Goal: Transaction & Acquisition: Obtain resource

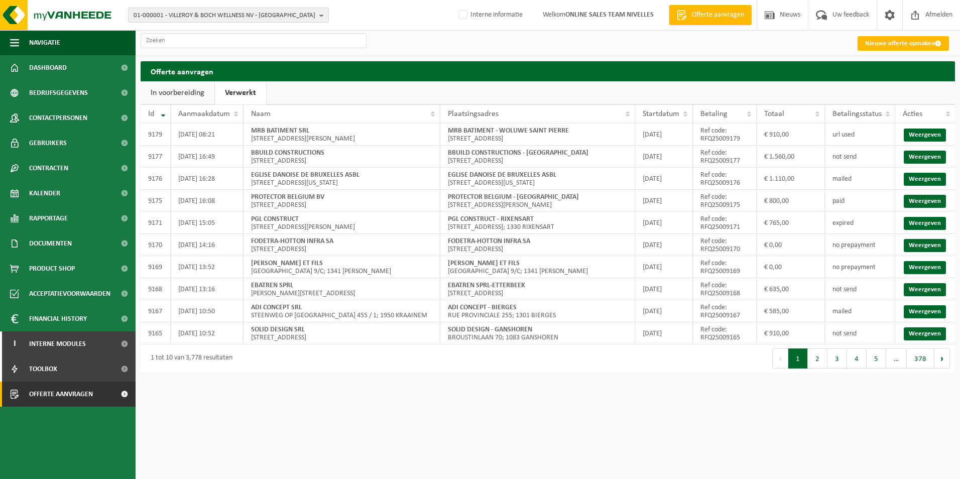
click at [186, 14] on span "01-000001 - VILLEROY & BOCH WELLNESS NV - ROESELARE" at bounding box center [225, 15] width 182 height 15
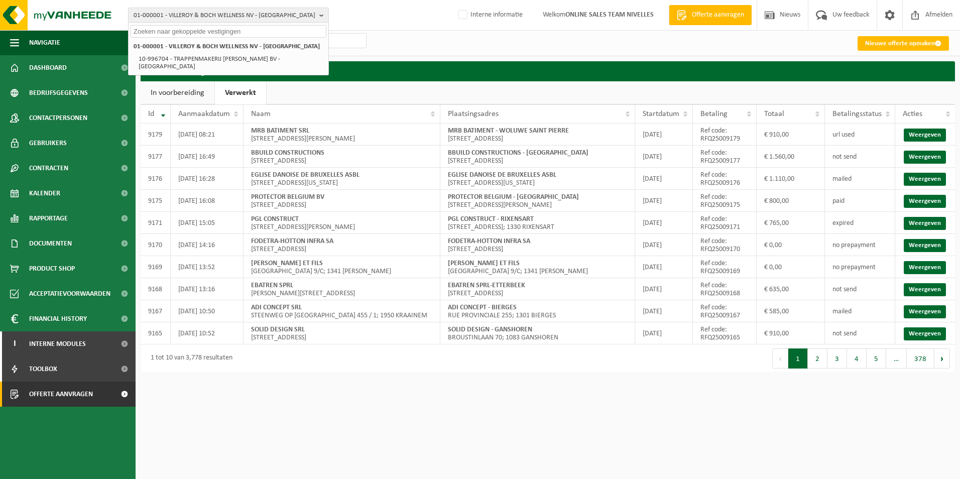
click at [165, 31] on input "text" at bounding box center [229, 31] width 196 height 13
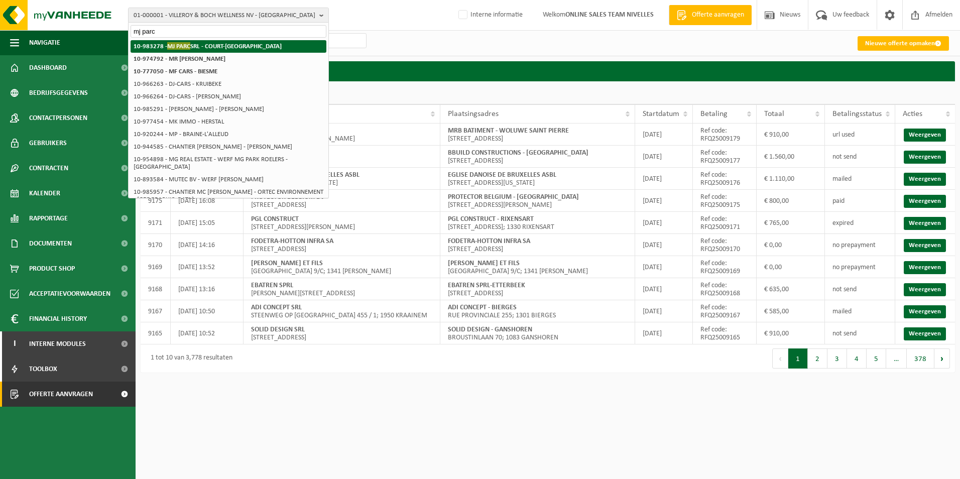
type input "mj parc"
click at [177, 43] on span "MJ PARC" at bounding box center [178, 46] width 23 height 8
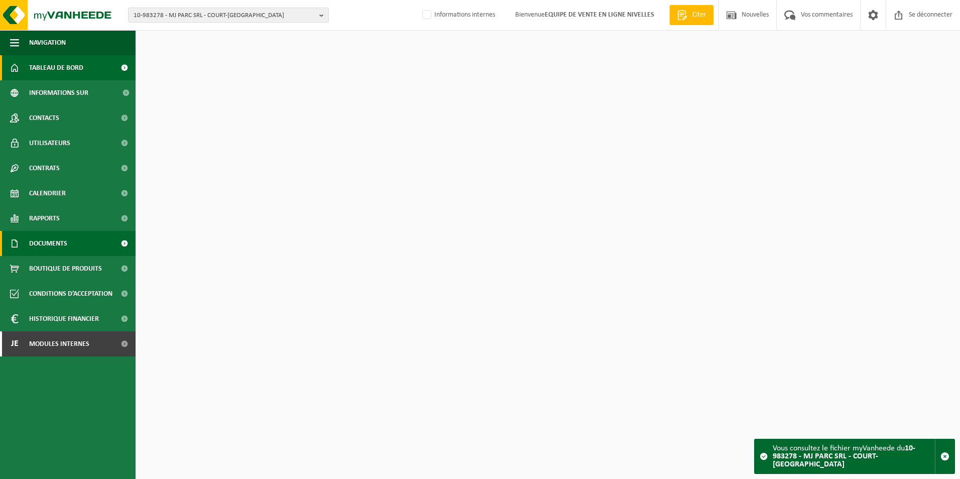
click at [47, 246] on span "Documents" at bounding box center [48, 243] width 38 height 25
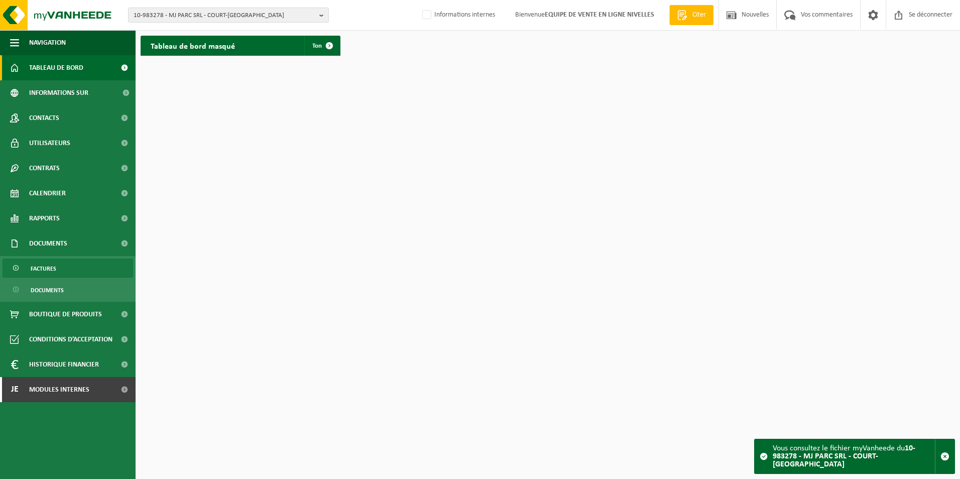
click at [37, 271] on span "Factures" at bounding box center [44, 268] width 26 height 19
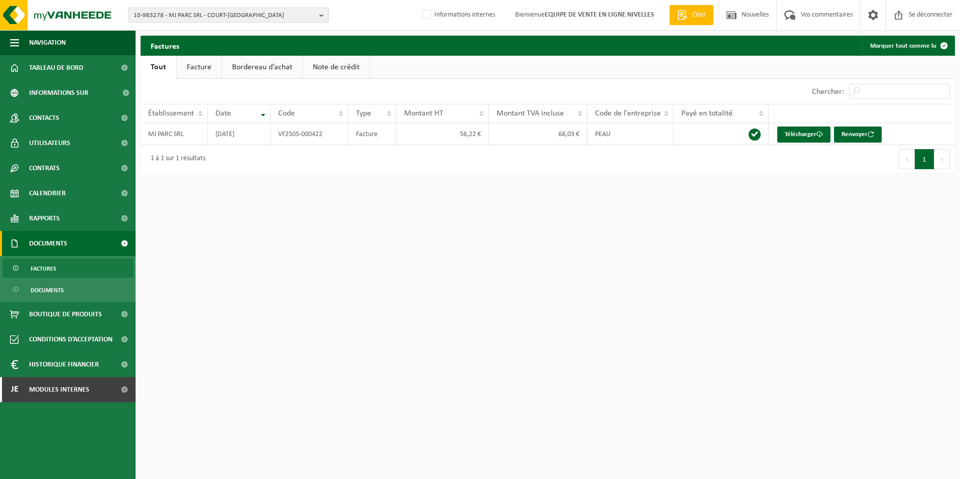
click at [193, 66] on link "Facture" at bounding box center [199, 67] width 45 height 23
click at [863, 135] on font "Renvoyer" at bounding box center [862, 134] width 26 height 7
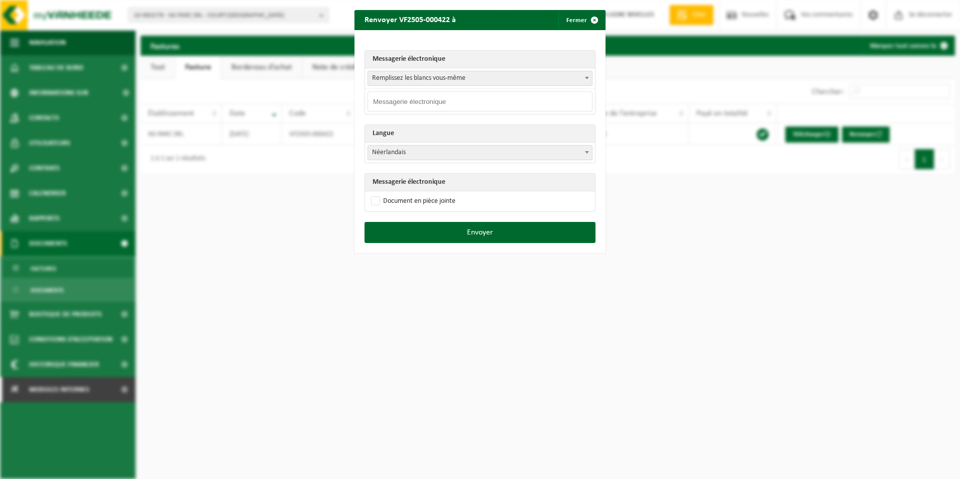
click at [546, 79] on span "Remplissez les blancs vous-même" at bounding box center [480, 78] width 224 height 14
select select "info@mjparc.be"
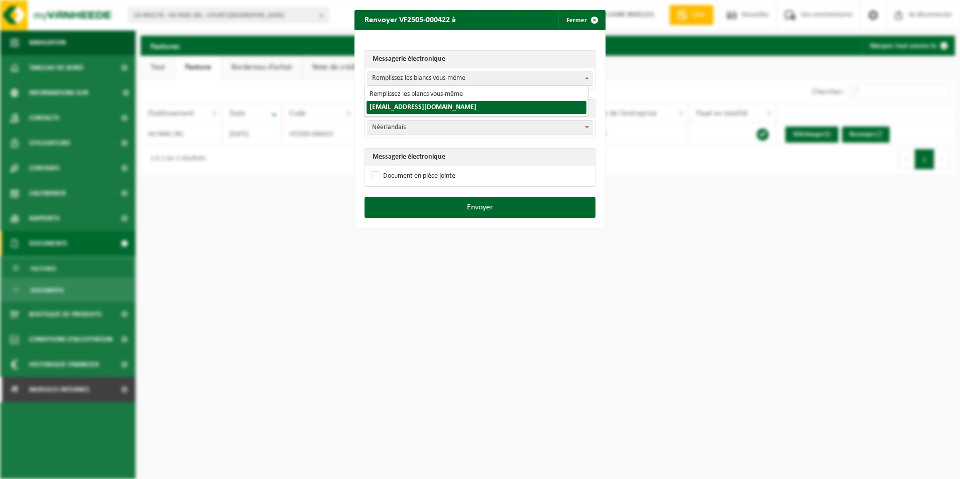
click at [468, 79] on span "Remplissez les blancs vous-même" at bounding box center [480, 78] width 224 height 14
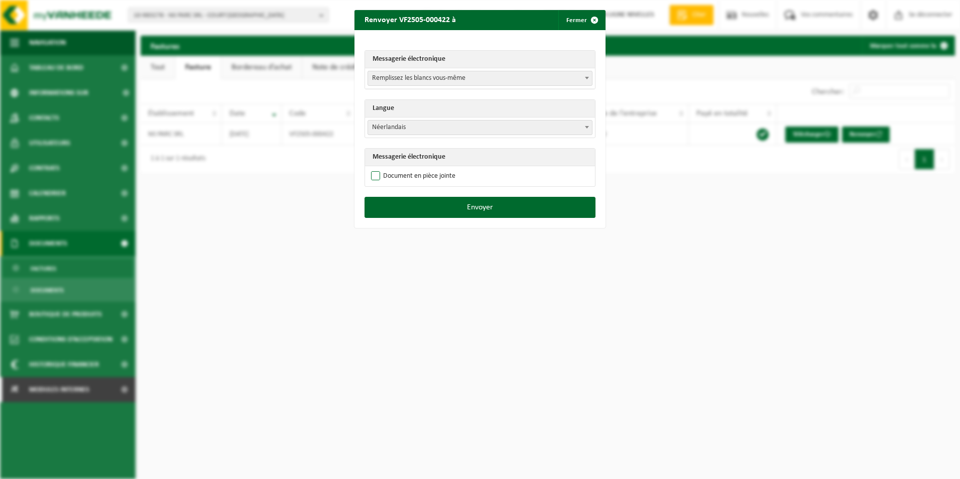
click at [370, 177] on label "Document en pièce jointe" at bounding box center [412, 176] width 86 height 15
click at [370, 169] on input "Document en pièce jointe" at bounding box center [492, 168] width 251 height 1
checkbox input "true"
click at [431, 208] on button "Envoyer" at bounding box center [479, 207] width 231 height 21
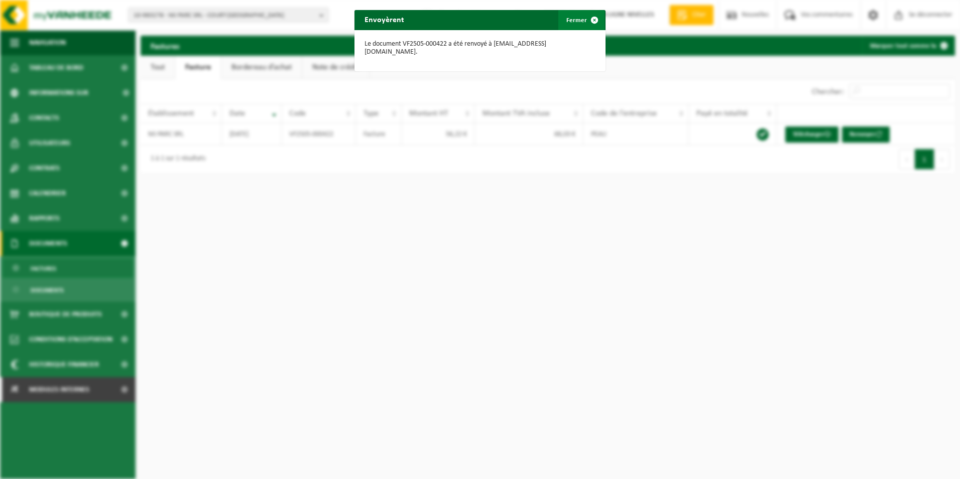
click at [585, 23] on span "button" at bounding box center [594, 20] width 20 height 20
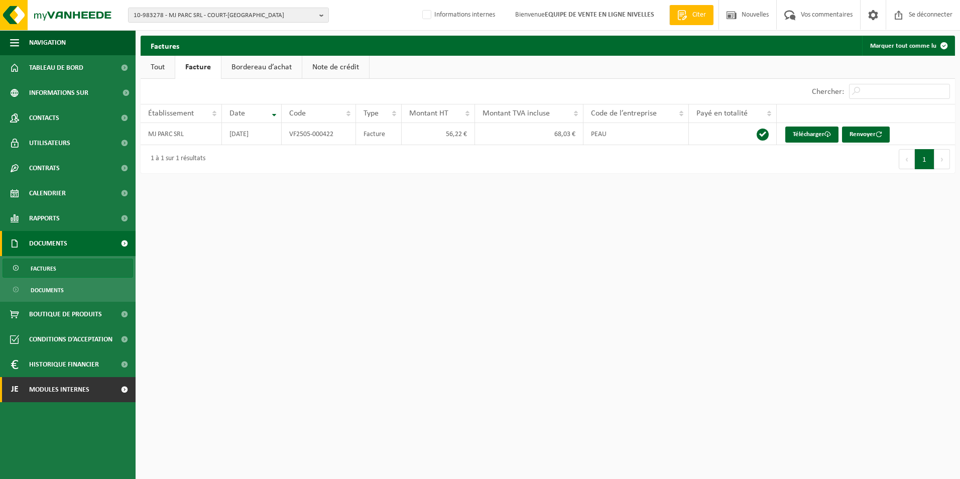
click at [52, 386] on span "Modules internes" at bounding box center [59, 389] width 60 height 25
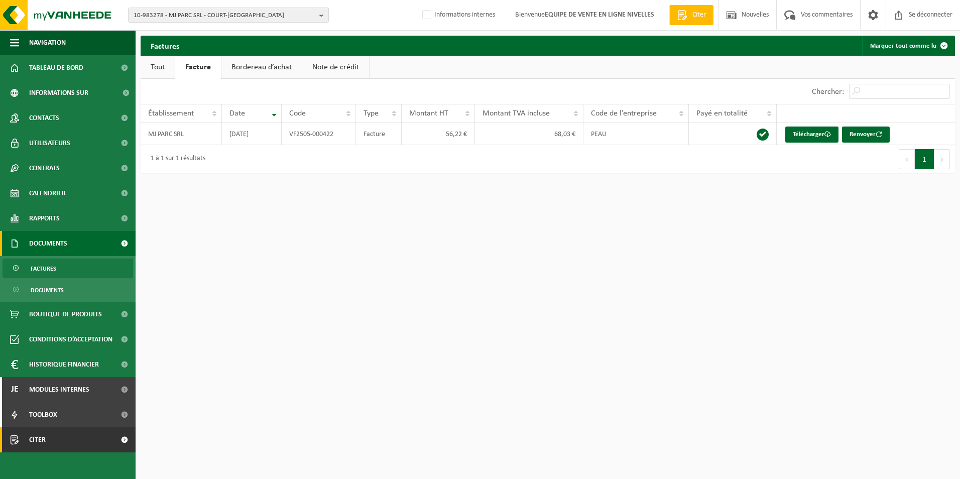
click at [38, 443] on span "Citer" at bounding box center [37, 439] width 17 height 25
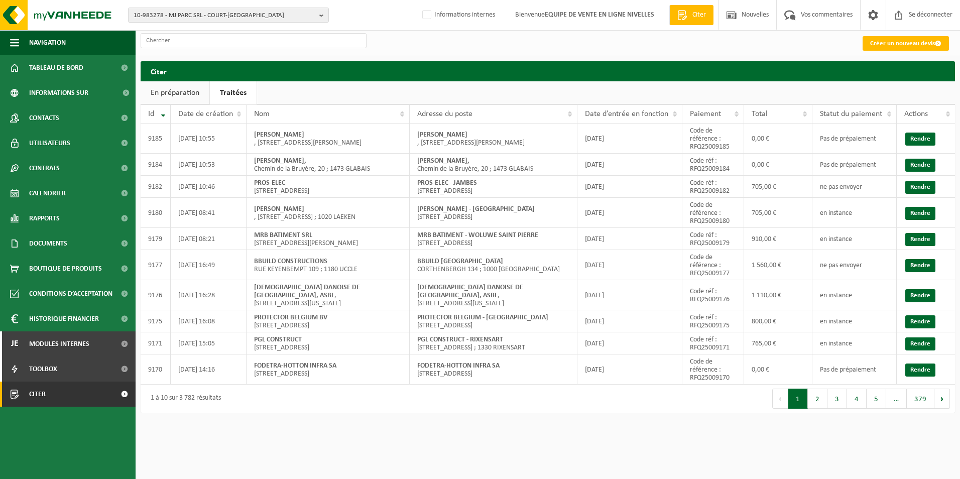
drag, startPoint x: 429, startPoint y: 13, endPoint x: 486, endPoint y: 23, distance: 58.7
click at [429, 13] on label "Informations internes" at bounding box center [457, 15] width 75 height 15
click at [419, 0] on input "Informations internes" at bounding box center [418, -1] width 1 height 1
checkbox input "true"
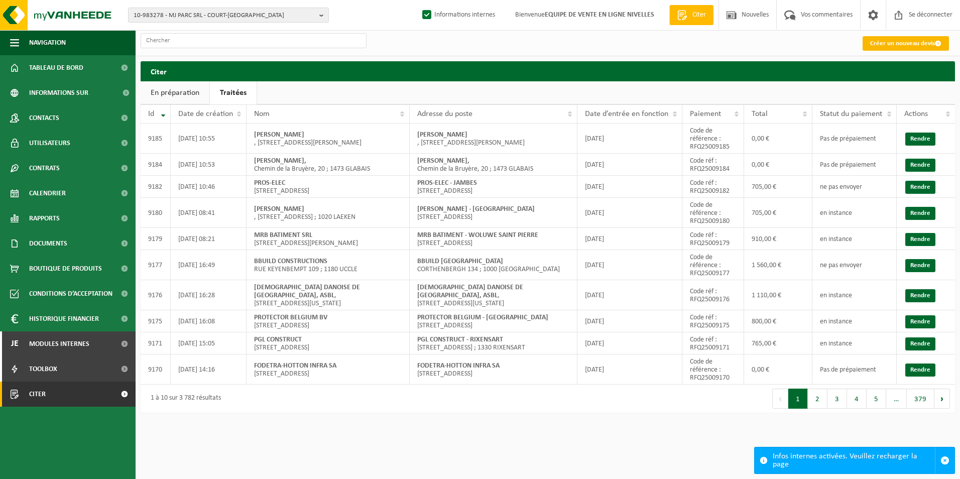
click at [901, 46] on font "Créer un nouveau devis" at bounding box center [902, 43] width 65 height 7
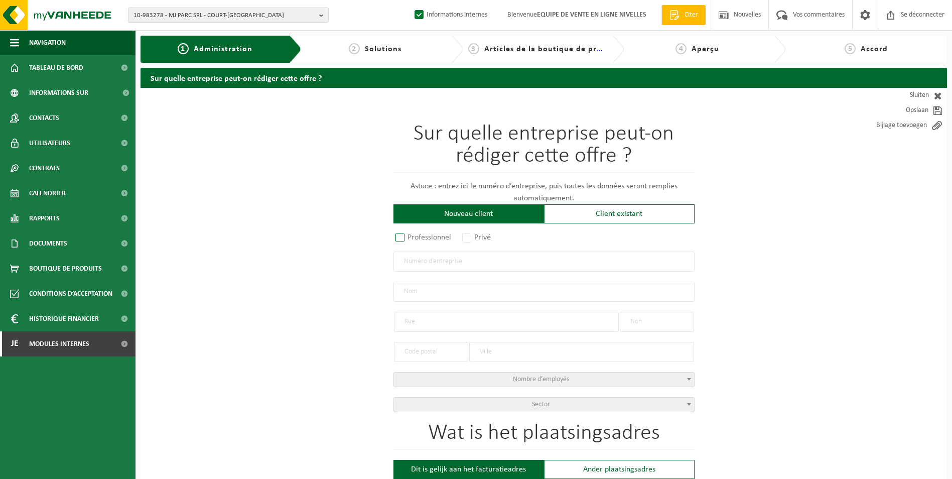
click at [409, 236] on label "Professionnel" at bounding box center [424, 237] width 61 height 14
click at [410, 236] on input "Professionnel" at bounding box center [413, 238] width 7 height 7
radio input "true"
click at [412, 259] on input "text" at bounding box center [544, 261] width 301 height 20
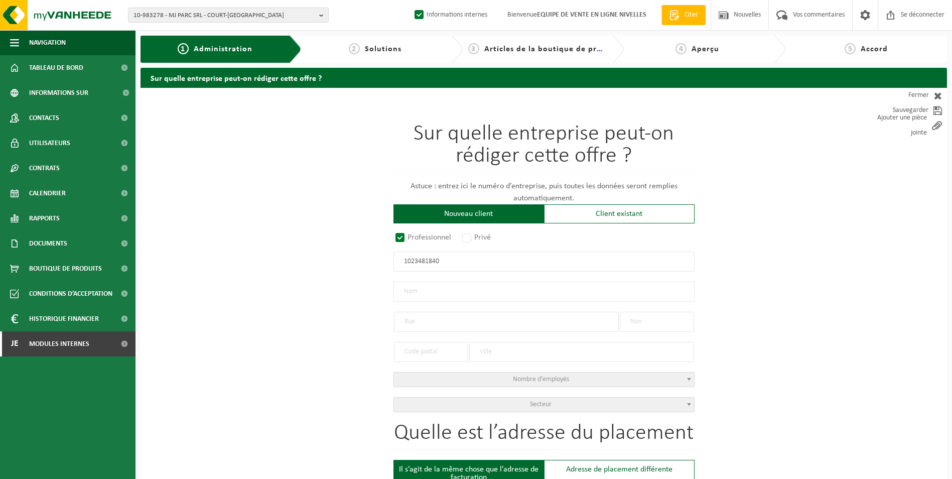
type input "1023481840"
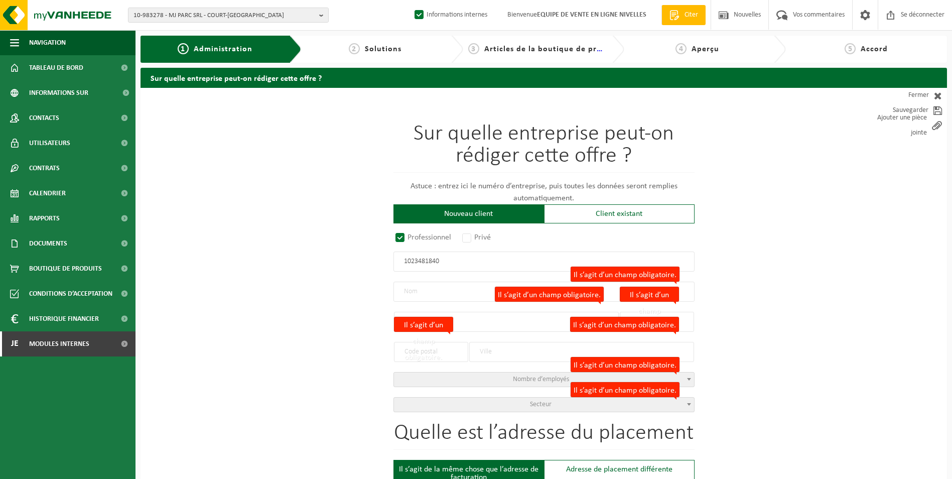
radio input "true"
type input "1023481840"
type input "JARDIROB SRL"
type input "RUE ROTON"
type input "12"
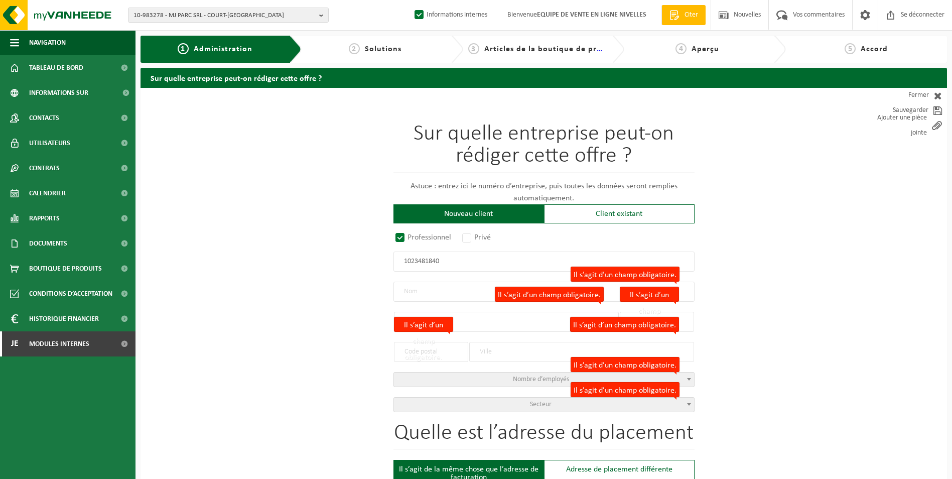
type input "6150"
type input "ANDERLUES"
select select "D"
select select "NACE_8130"
type input "JARDIROB SRL"
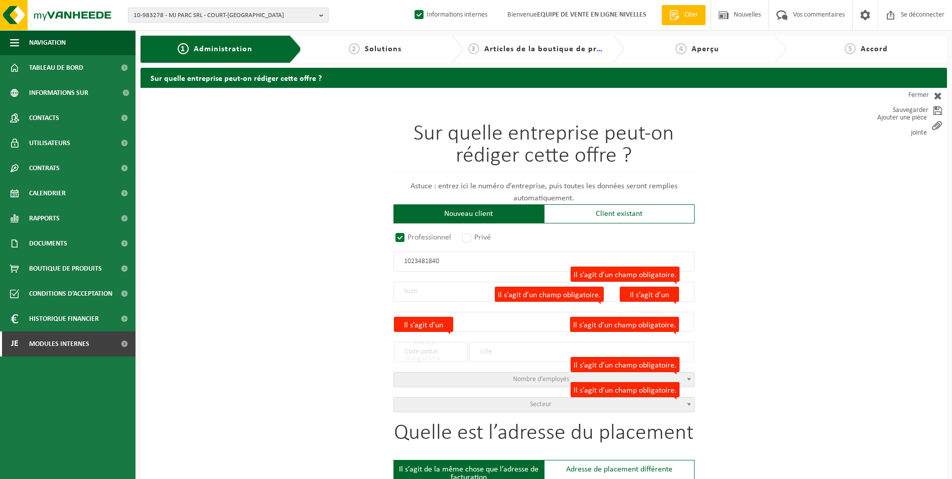
type input "RUE ROTON"
type input "12"
type input "6150"
type input "ANDERLUES"
type input "2373754405"
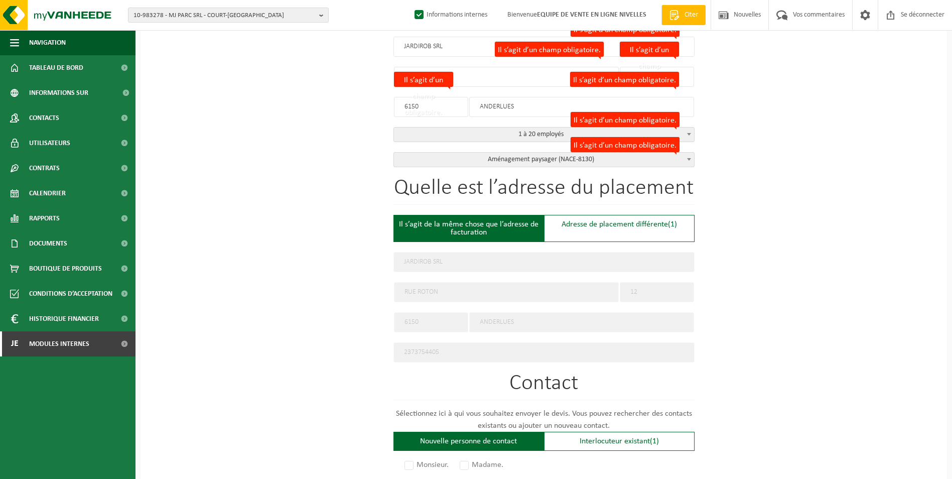
scroll to position [251, 0]
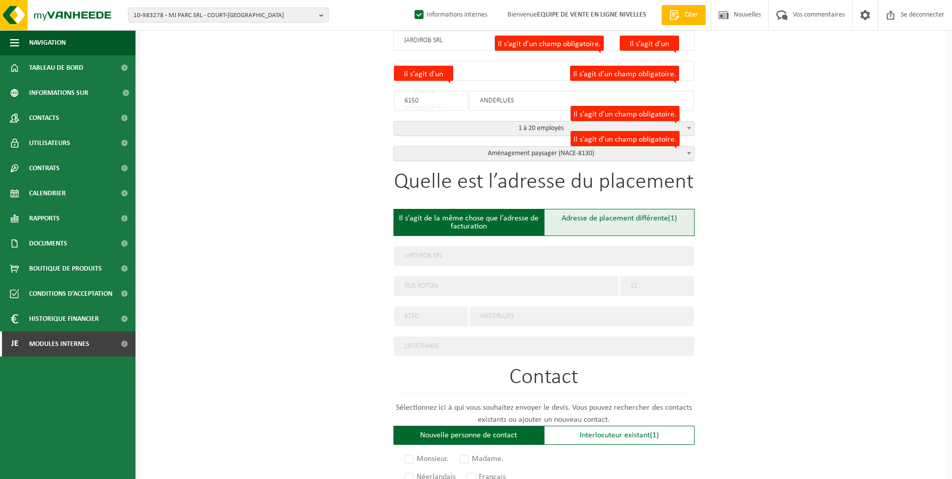
click at [587, 222] on div "Adresse de placement différente (1)" at bounding box center [619, 222] width 151 height 27
type input "Werf -"
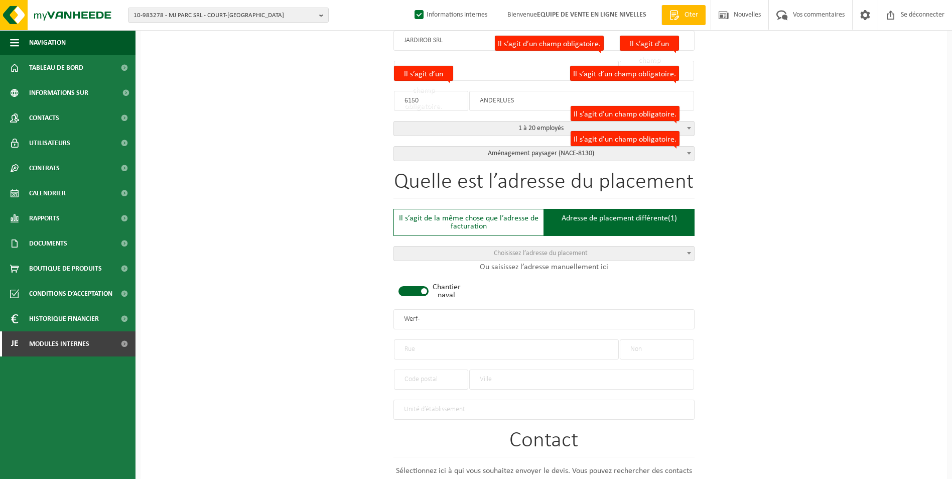
click at [417, 292] on span at bounding box center [414, 291] width 30 height 10
click at [427, 349] on input "text" at bounding box center [506, 349] width 225 height 20
type input "a"
type input "AVENUE DU CAPRICORNE"
click at [662, 350] on input "text" at bounding box center [657, 349] width 74 height 20
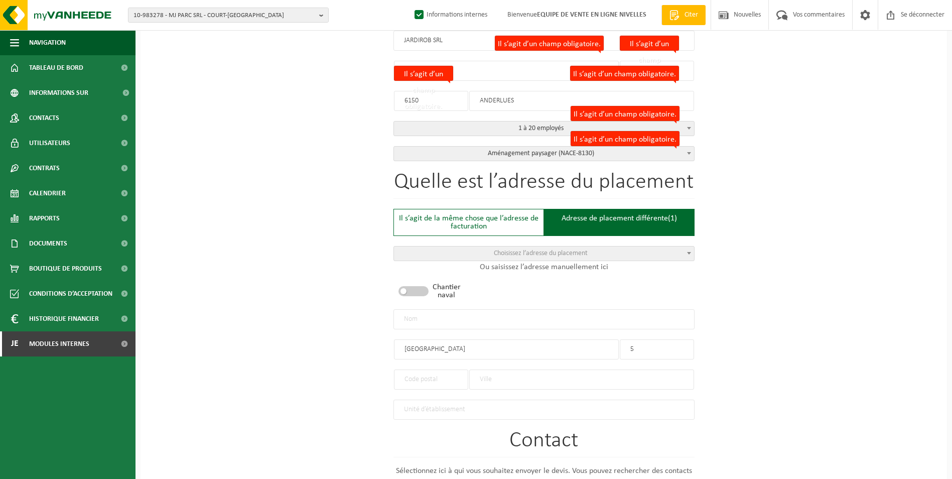
type input "5"
click at [492, 378] on input "text" at bounding box center [581, 379] width 225 height 20
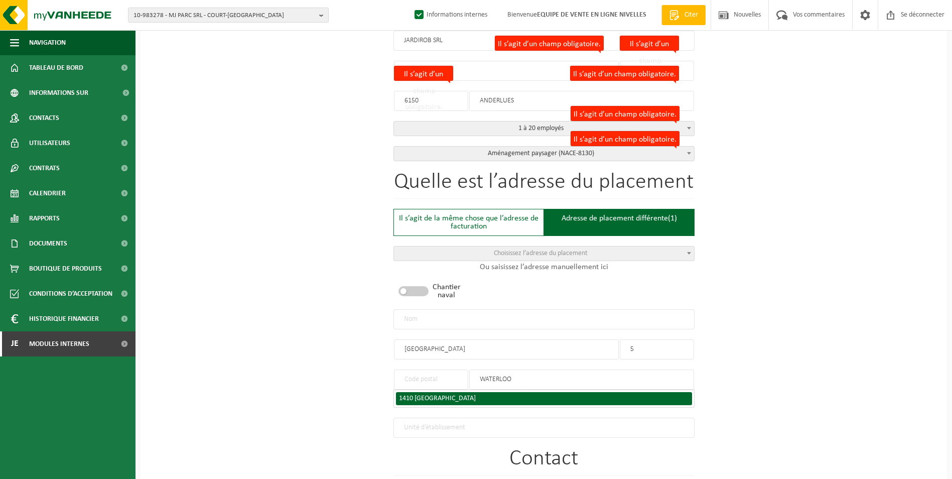
type input "WATERLOO"
click at [459, 395] on div "1410 WATERLOO" at bounding box center [544, 398] width 290 height 7
type input "1410"
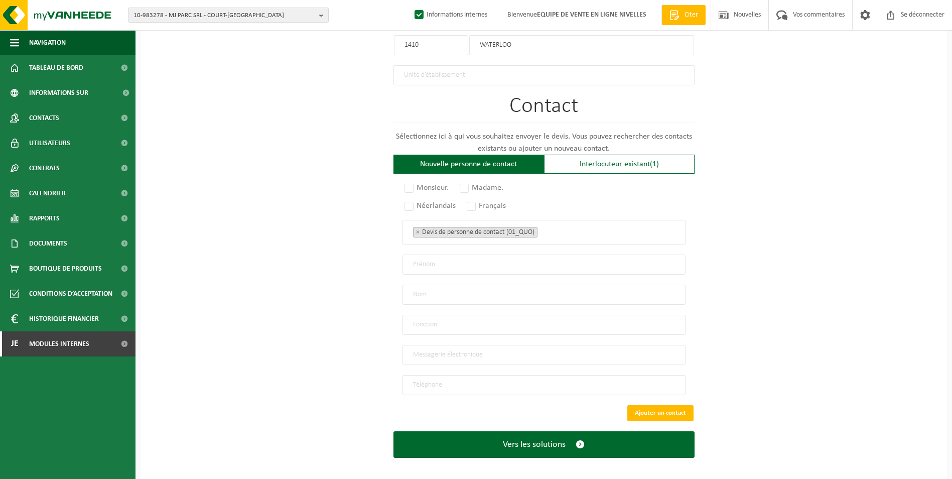
scroll to position [587, 0]
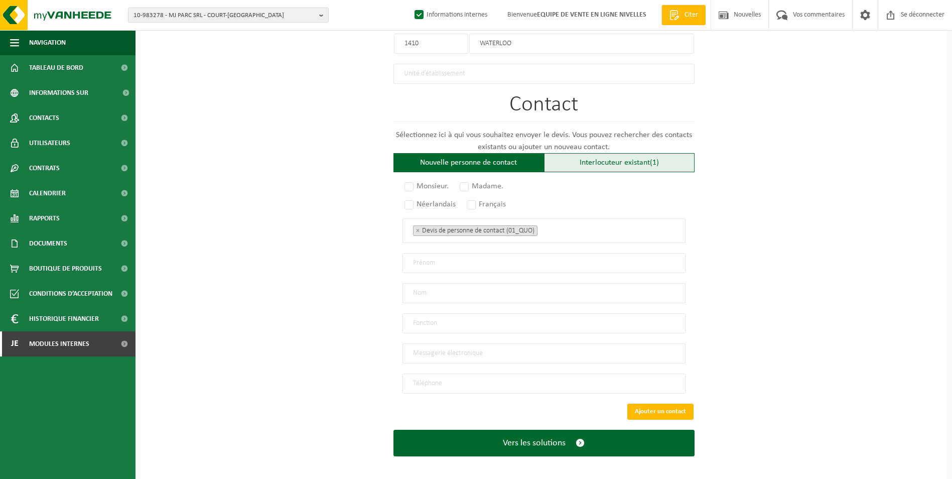
click at [581, 159] on font "Interlocuteur existant" at bounding box center [615, 163] width 70 height 8
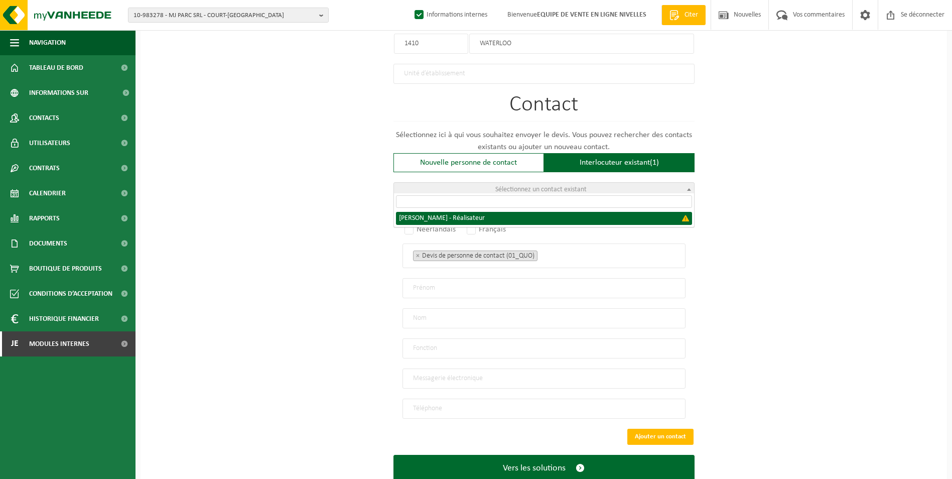
click at [554, 186] on span "Sélectionnez un contact existant" at bounding box center [540, 190] width 91 height 8
select select "{"code":"","firstname":"ROBIN VINCENT GHISLA","surname":"LISOT","gender":"Unkno…"
type input "ROBIN VINCENT GHISLA"
type input "LISOT"
type input "Director"
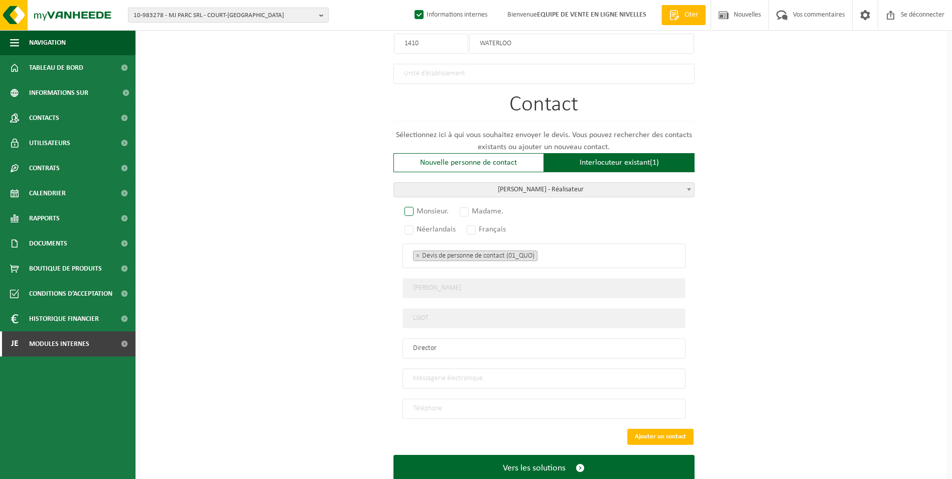
click at [409, 207] on label "Monsieur." at bounding box center [427, 211] width 49 height 14
radio input "true"
click at [470, 225] on label "Français" at bounding box center [487, 229] width 44 height 14
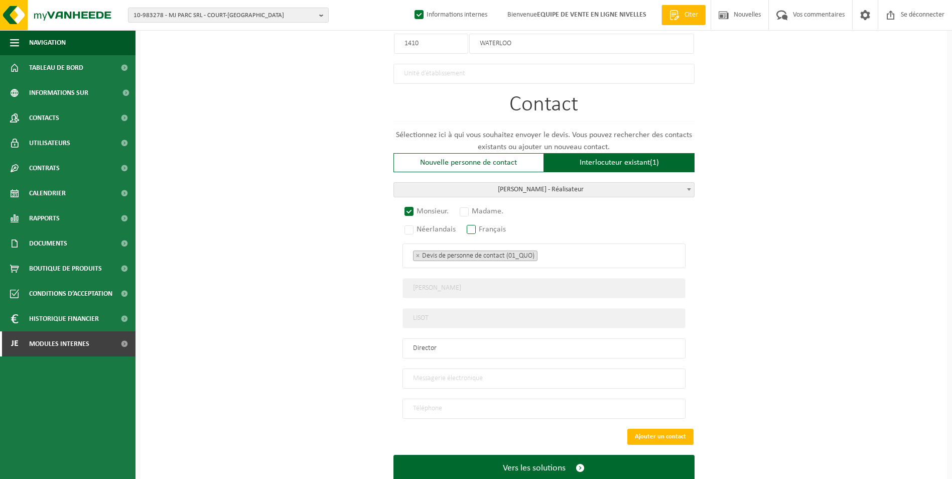
radio input "true"
click at [579, 257] on ul "× Devis de personne de contact (01_QUO)" at bounding box center [544, 255] width 262 height 13
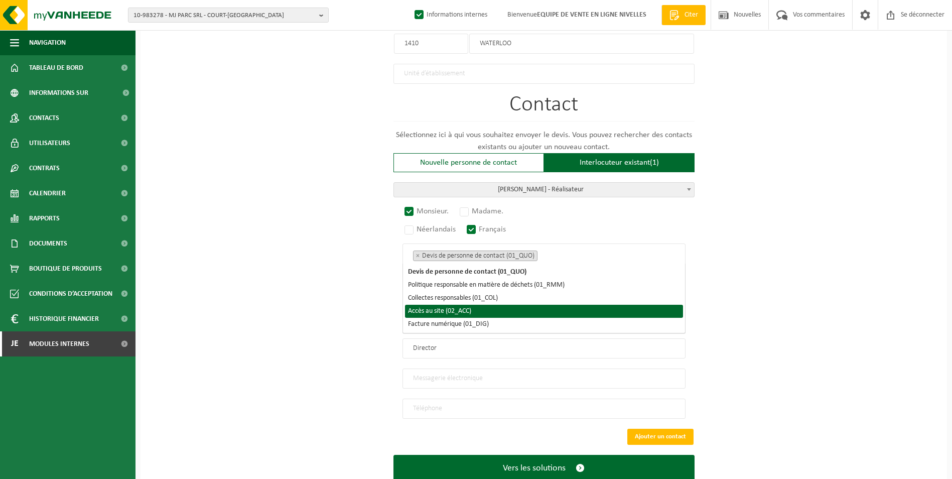
click at [498, 308] on li "Accès au site (02_ACC)" at bounding box center [544, 311] width 278 height 13
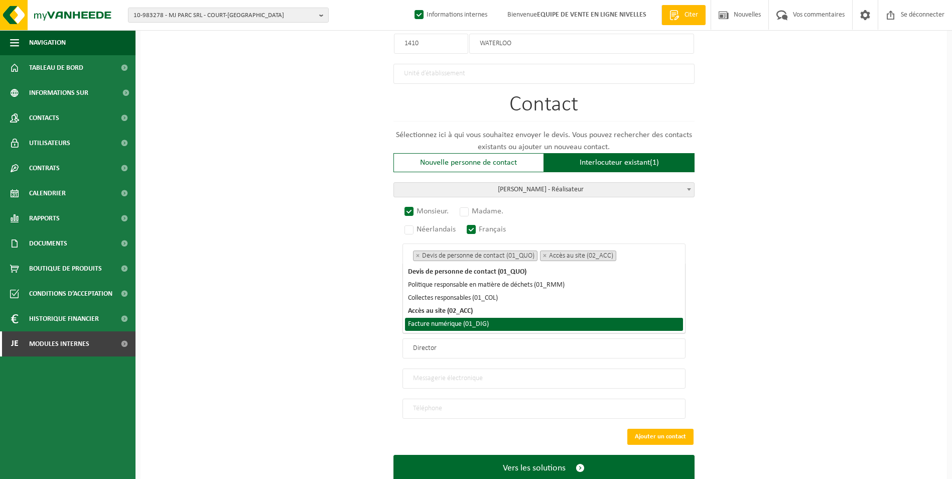
click at [483, 323] on li "Facture numérique (01_DIG)" at bounding box center [544, 324] width 278 height 13
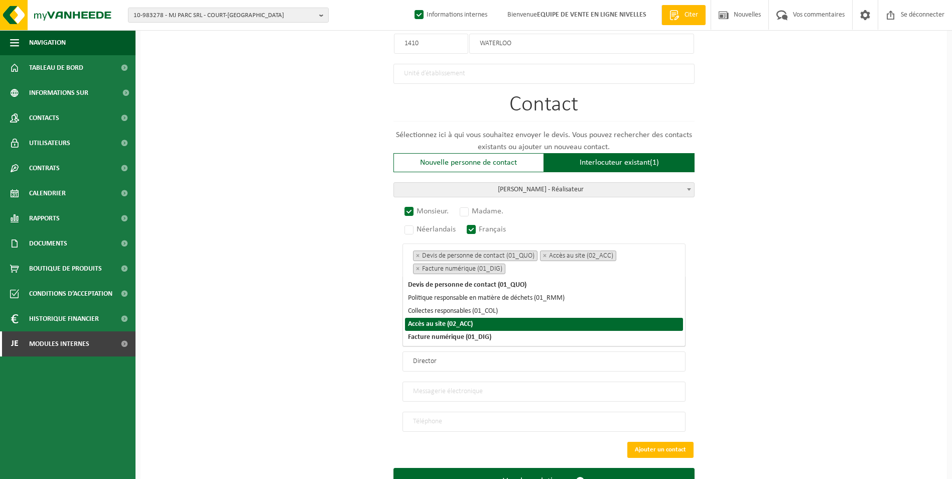
click at [369, 323] on div "Sur quelle entreprise peut-on rédiger cette offre ? Astuce : entrez ici le numé…" at bounding box center [544, 10] width 807 height 1018
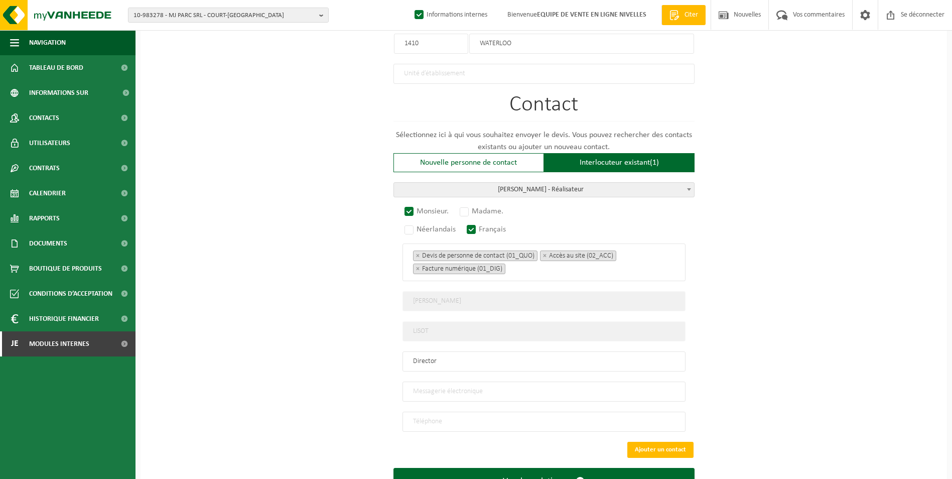
click at [458, 382] on input "email" at bounding box center [544, 391] width 283 height 20
click at [465, 391] on input "email" at bounding box center [544, 391] width 283 height 20
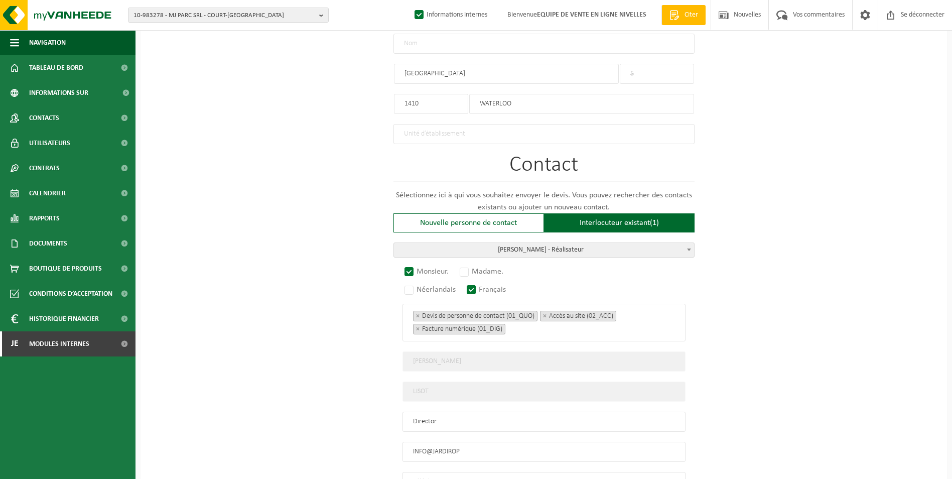
scroll to position [625, 0]
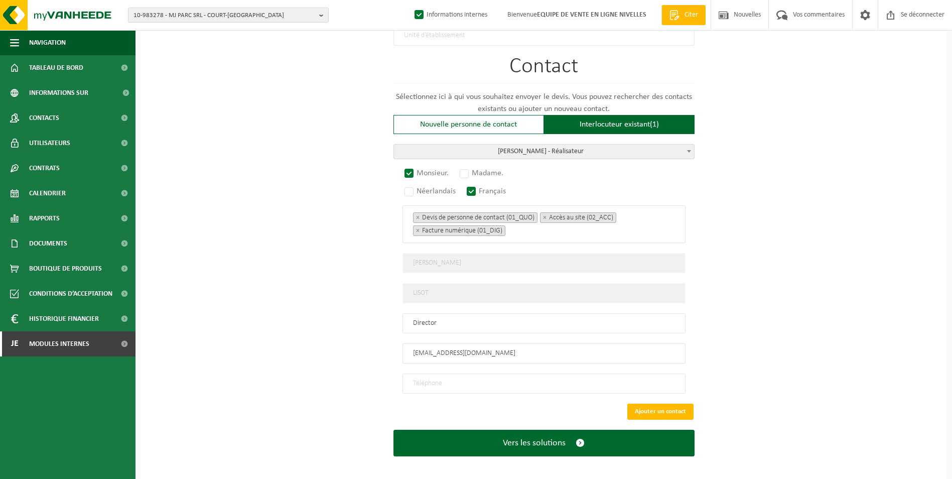
type input "INFO@JARDIROB.COM"
click at [456, 375] on input "tel" at bounding box center [544, 383] width 283 height 20
click at [457, 380] on input "tel" at bounding box center [544, 383] width 283 height 20
type input "+32 490 61 65 43"
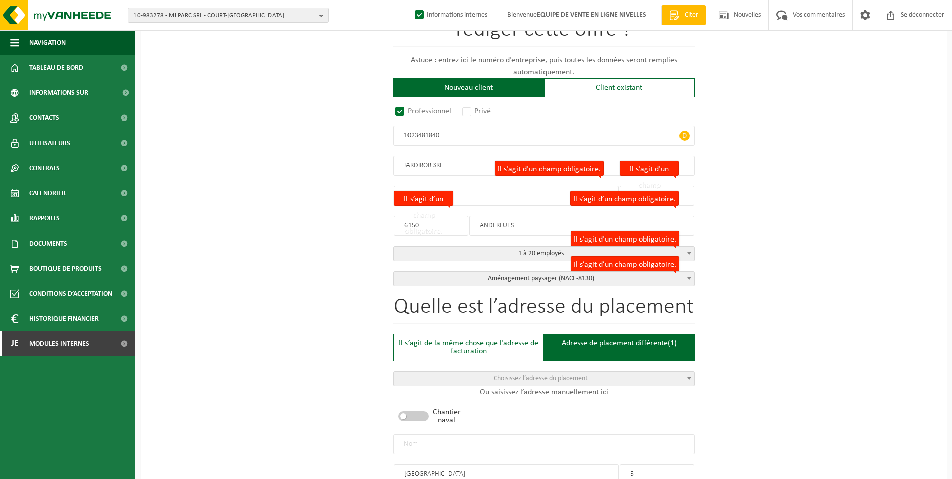
scroll to position [123, 0]
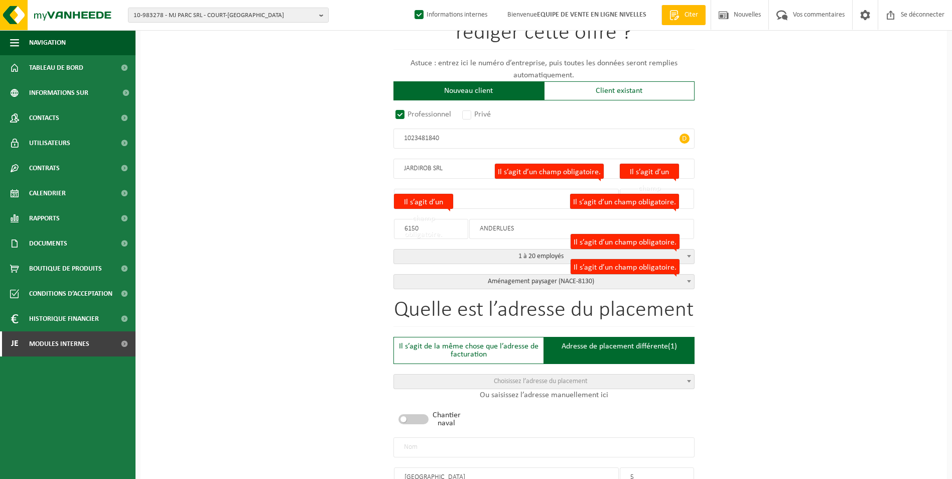
click at [457, 448] on input "text" at bounding box center [544, 447] width 301 height 20
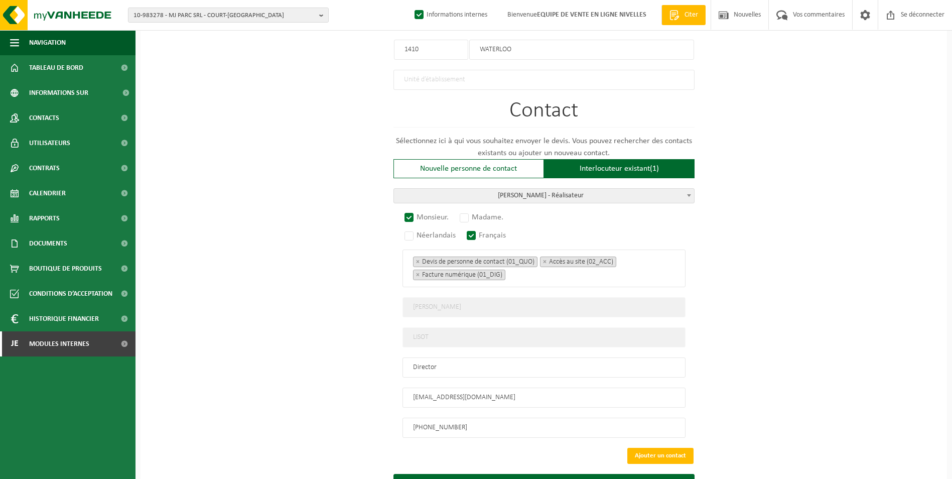
scroll to position [625, 0]
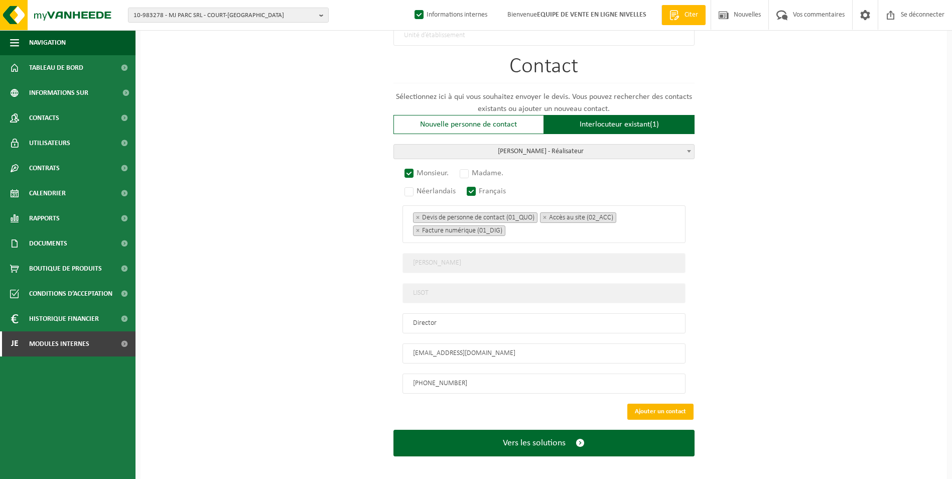
type input "JARDIROB SRL-WATERLOO"
click at [635, 404] on button "Ajouter un contact" at bounding box center [660, 412] width 66 height 16
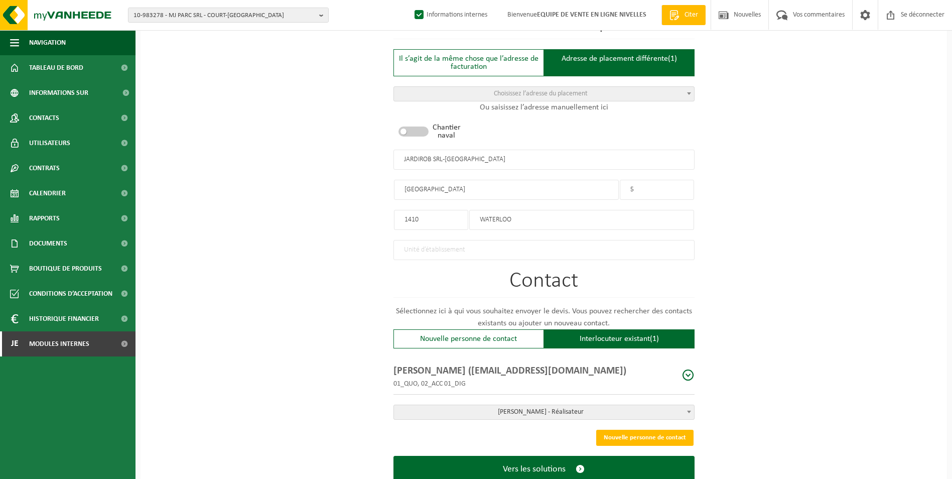
scroll to position [440, 0]
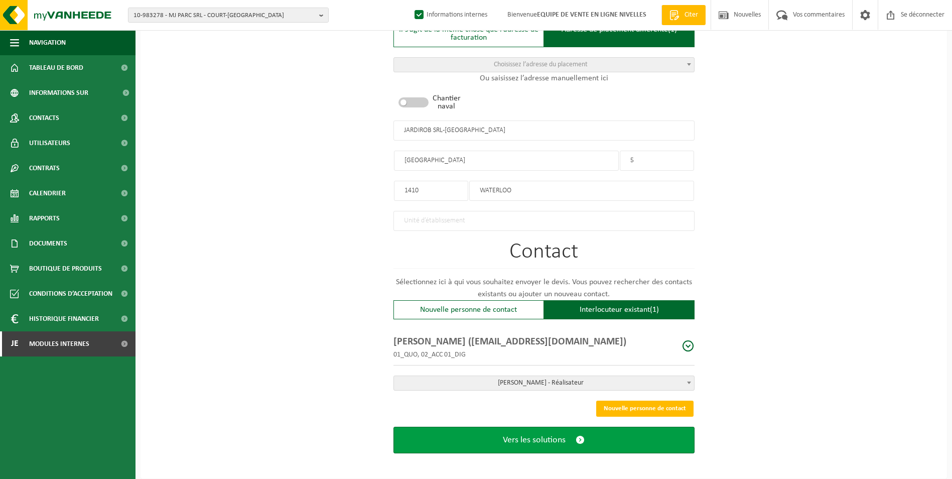
click at [547, 441] on button "Vers les solutions" at bounding box center [544, 440] width 301 height 27
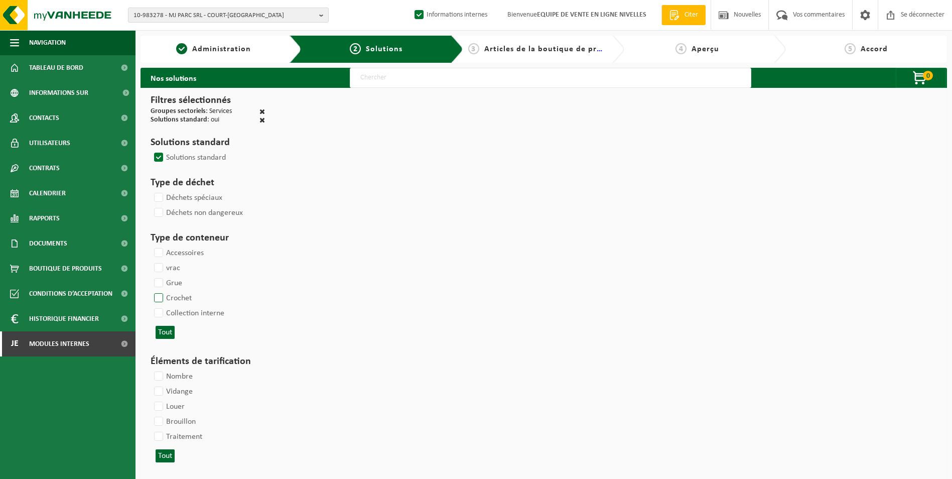
click at [154, 293] on label "Crochet" at bounding box center [172, 298] width 40 height 15
click at [151, 291] on input "Crochet" at bounding box center [150, 290] width 1 height 1
checkbox input "true"
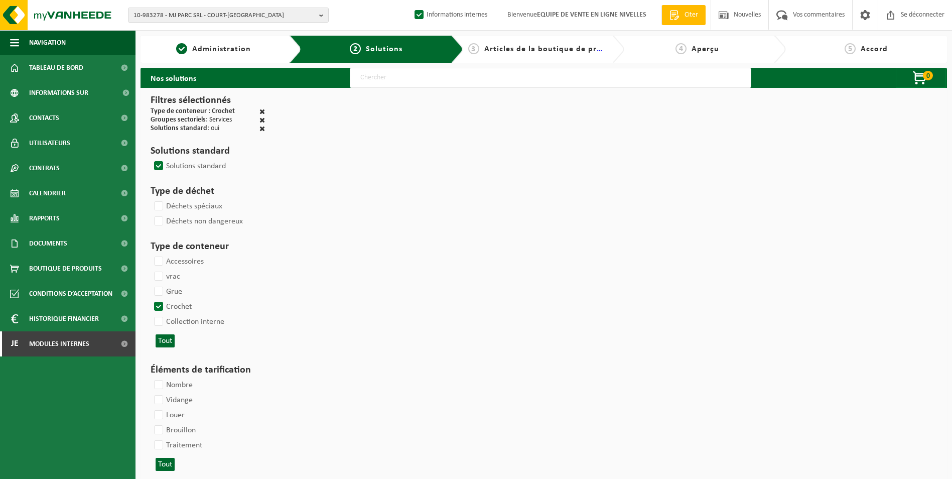
select select
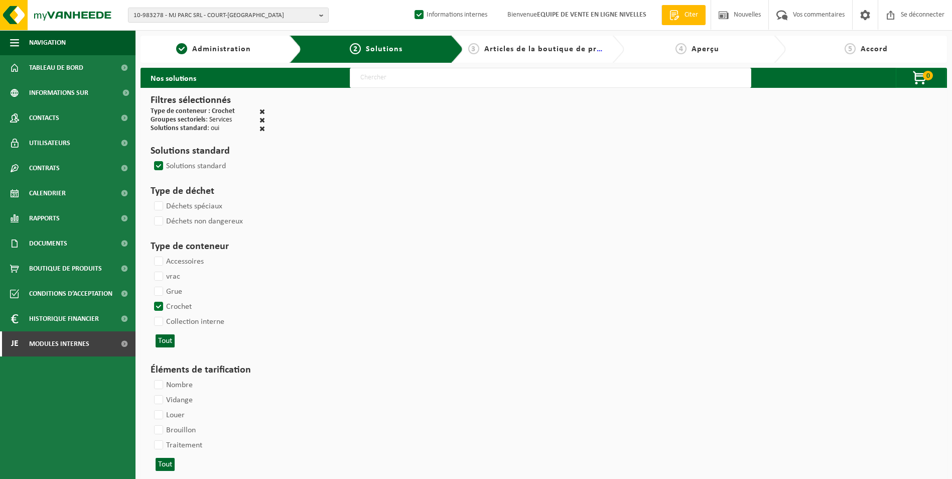
select select
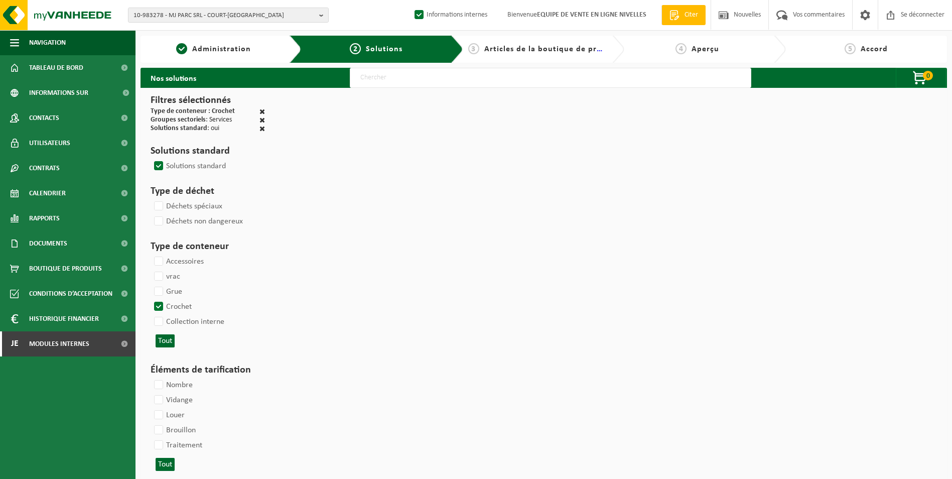
select select
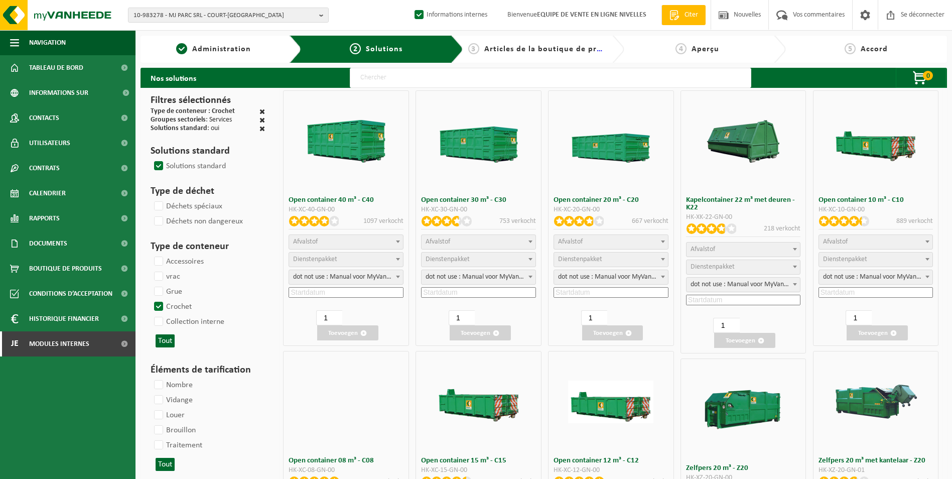
select select
select select "25"
select select "197"
select select "25"
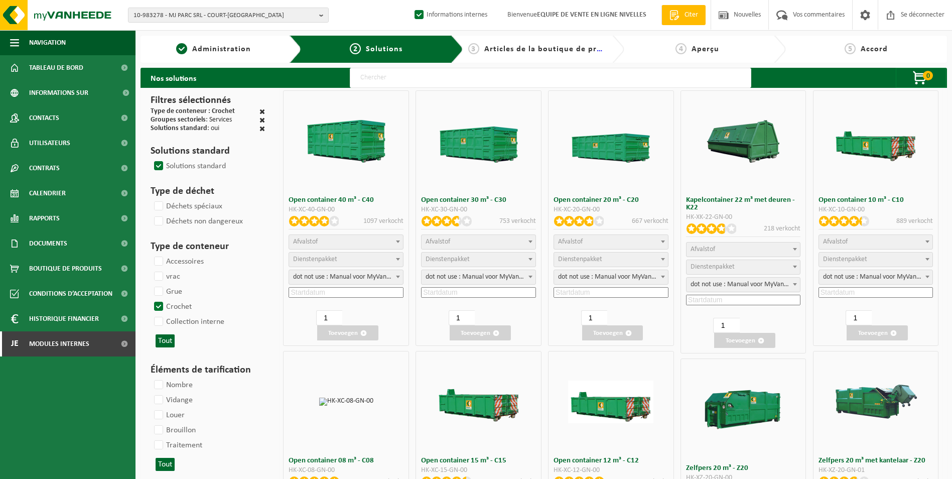
select select "8"
select select "25"
select select "7"
select select "25"
select select "7"
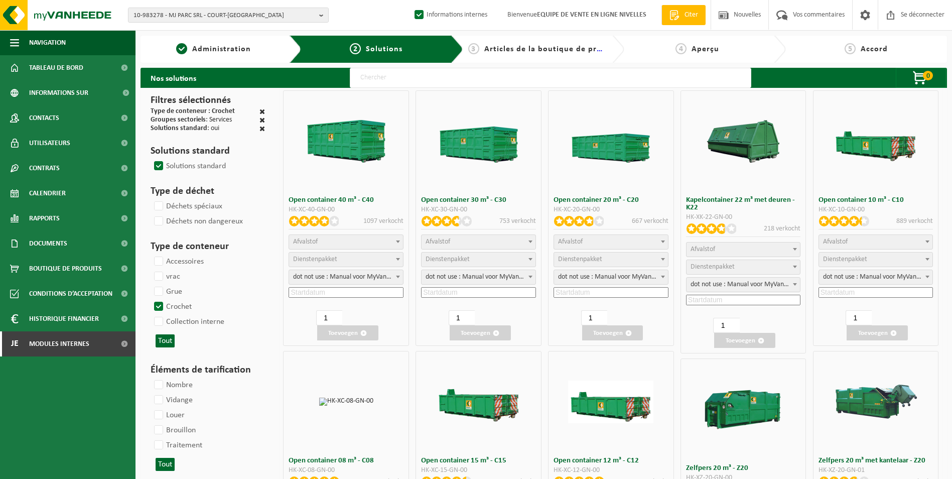
select select "25"
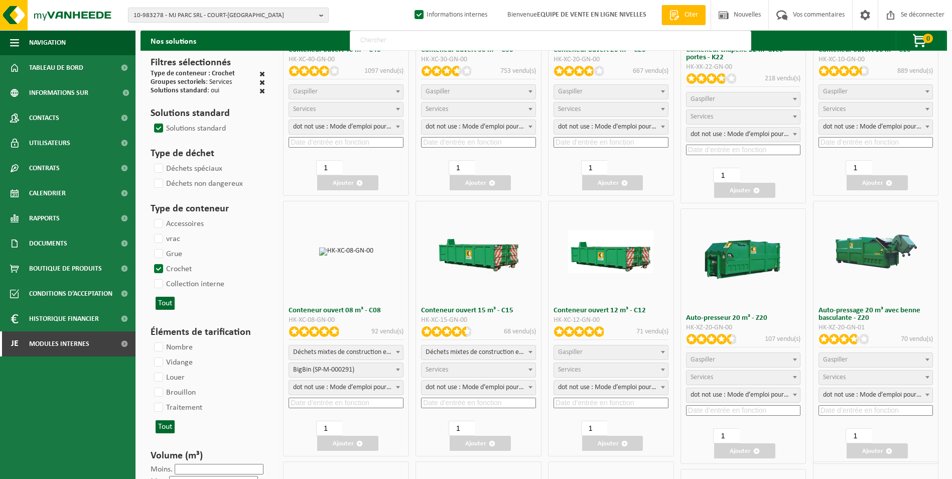
scroll to position [151, 0]
click at [326, 351] on span "Déchets mixtes de construction et de démolition (inertes et non inertes)" at bounding box center [346, 352] width 114 height 14
select select
select select "197"
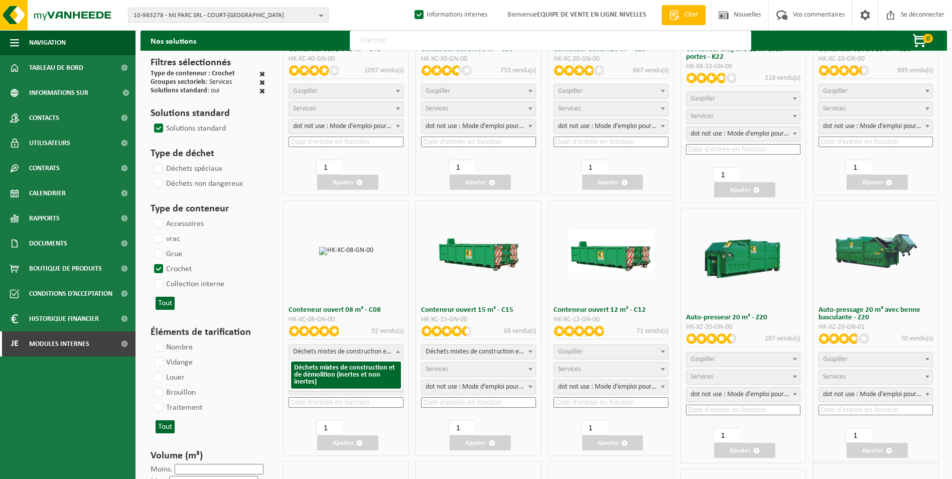
select select "25"
click at [330, 402] on input at bounding box center [346, 402] width 115 height 11
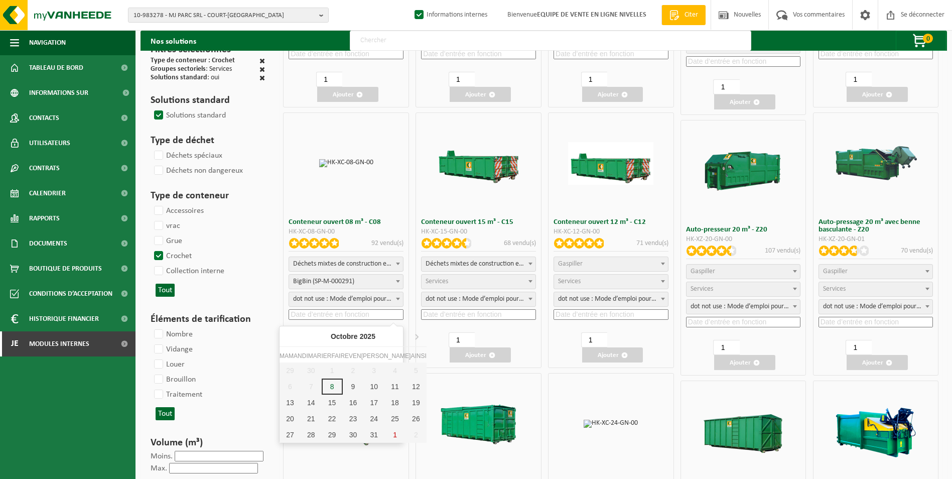
scroll to position [251, 0]
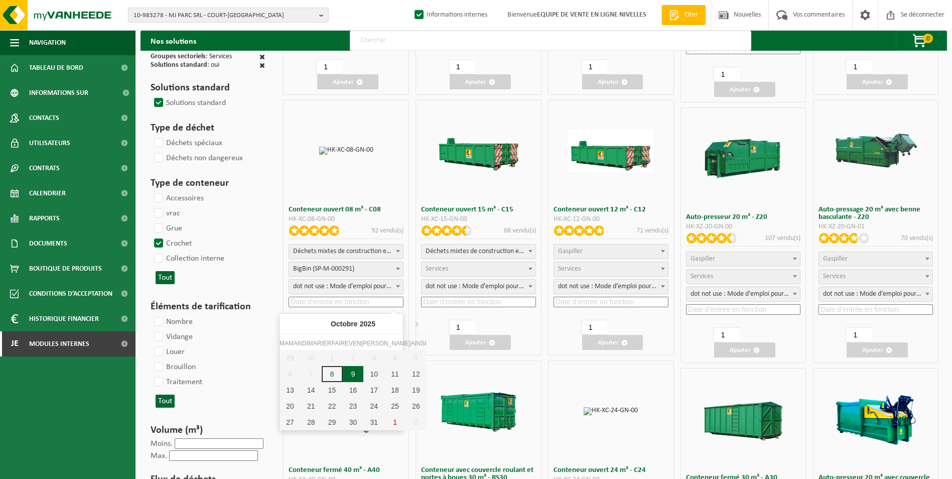
click at [343, 373] on div "9" at bounding box center [353, 374] width 21 height 16
type input "2025-10-09"
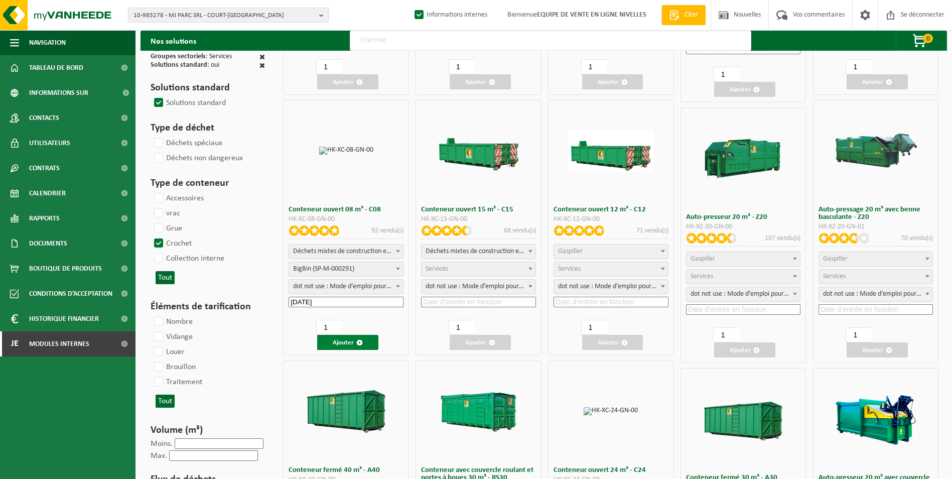
click at [343, 342] on font "Ajouter" at bounding box center [343, 342] width 21 height 7
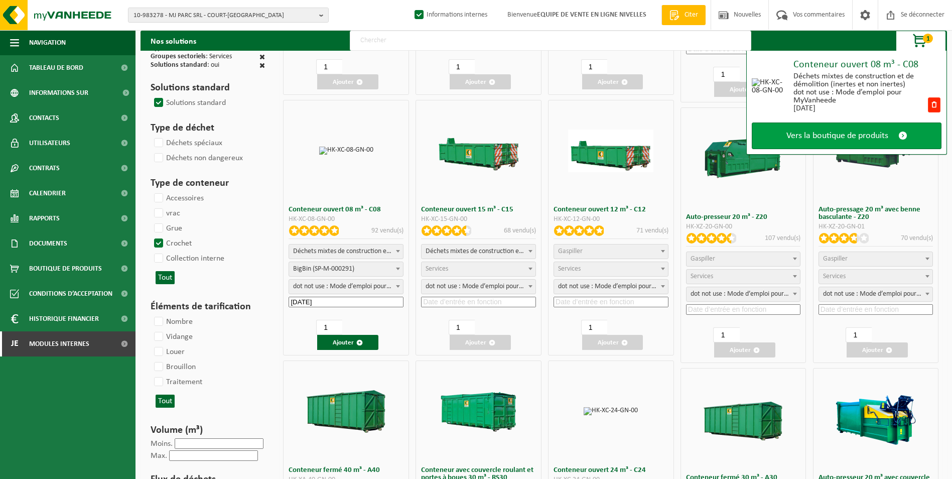
click at [851, 134] on span "Vers la boutique de produits" at bounding box center [838, 136] width 102 height 11
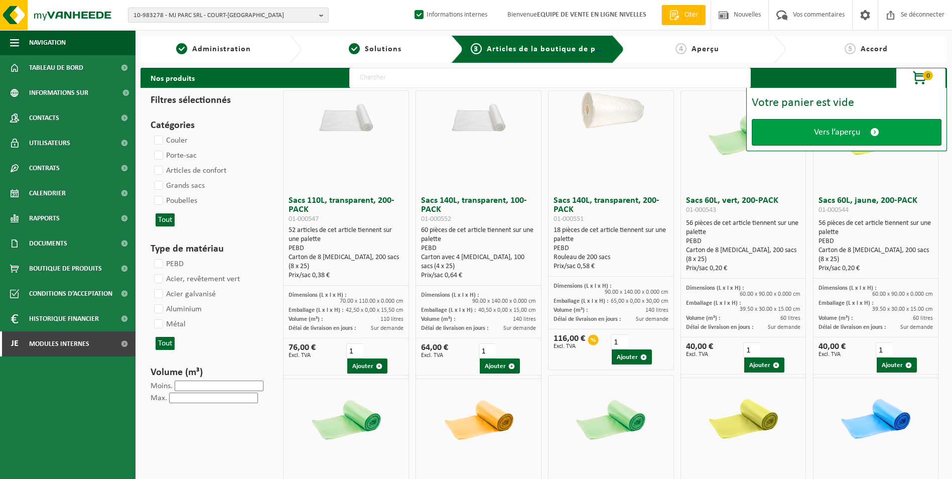
click at [847, 135] on span "Vers l’aperçu" at bounding box center [837, 132] width 46 height 11
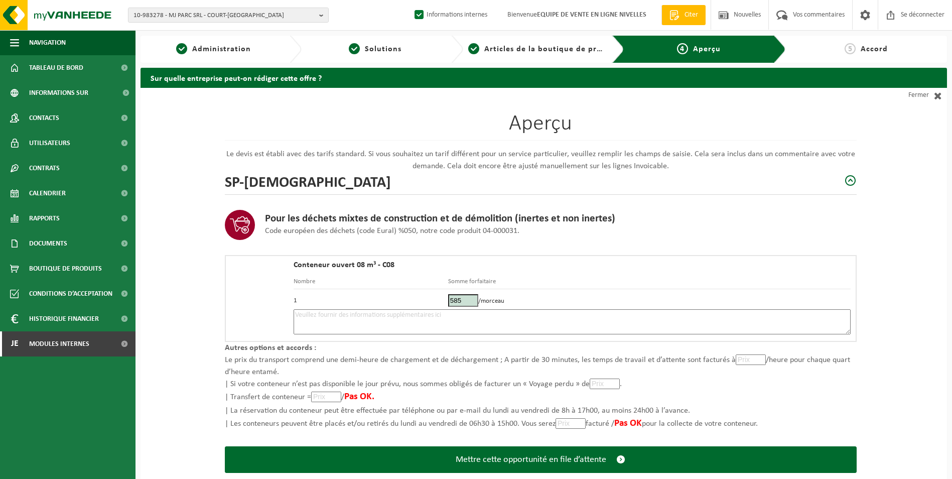
click at [483, 316] on textarea at bounding box center [572, 321] width 557 height 25
type textarea "p"
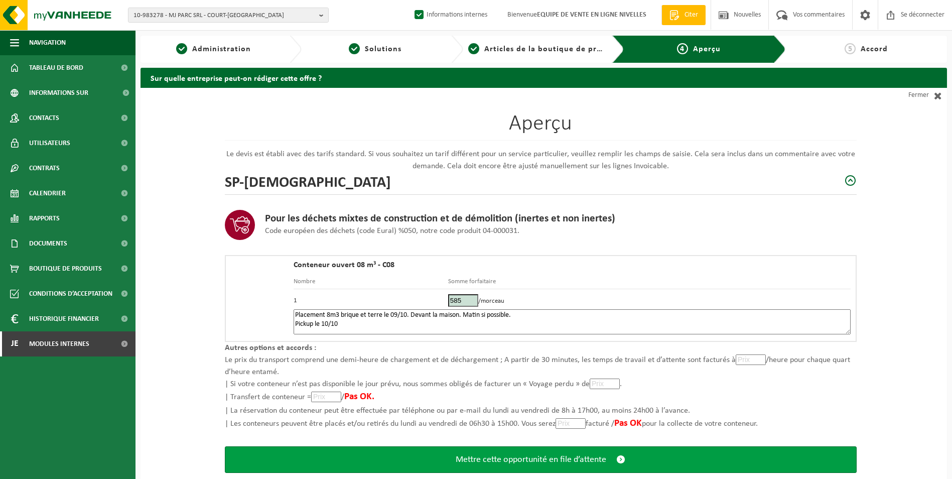
type textarea "Placement 8m3 brique et terre le 09/10. Devant la maison. Matin si possible. Pi…"
click at [523, 462] on span "Mettre cette opportunité en file d’attente" at bounding box center [531, 459] width 151 height 11
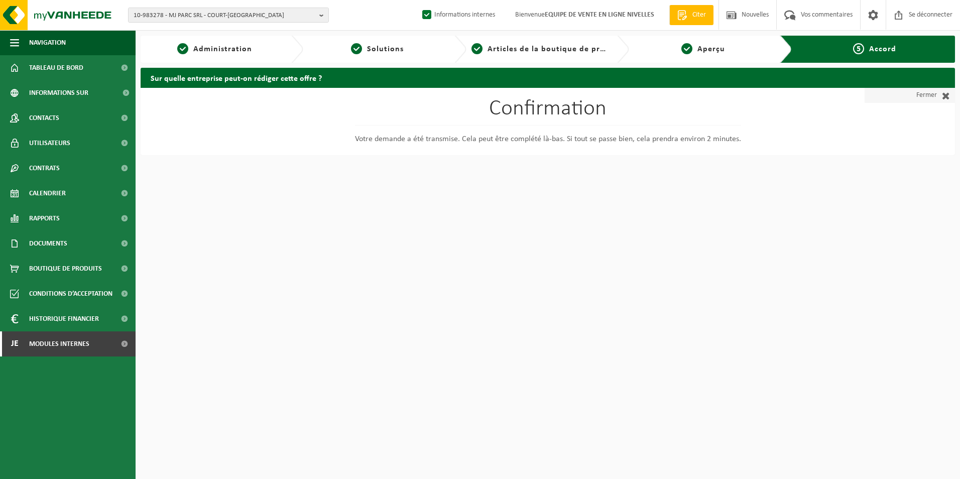
click at [935, 91] on font "Fermer" at bounding box center [926, 95] width 21 height 15
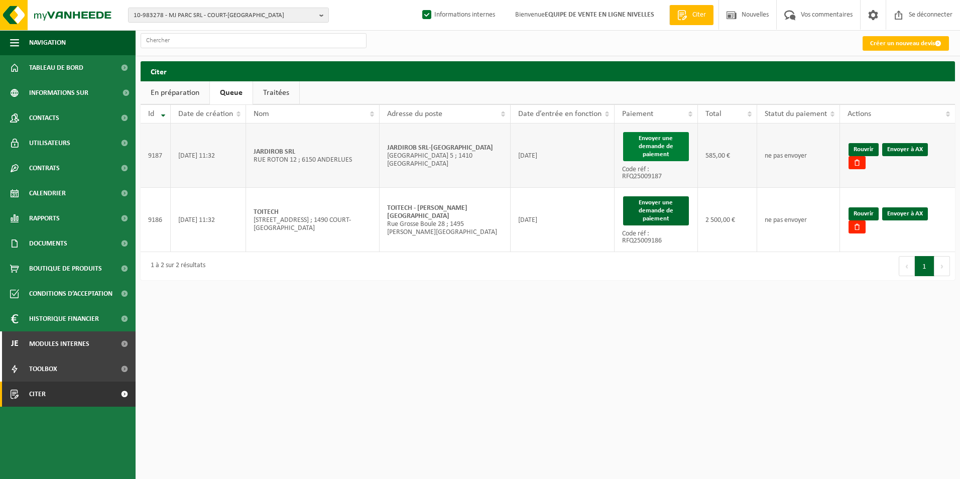
click at [667, 150] on button "Envoyer une demande de paiement" at bounding box center [656, 146] width 66 height 29
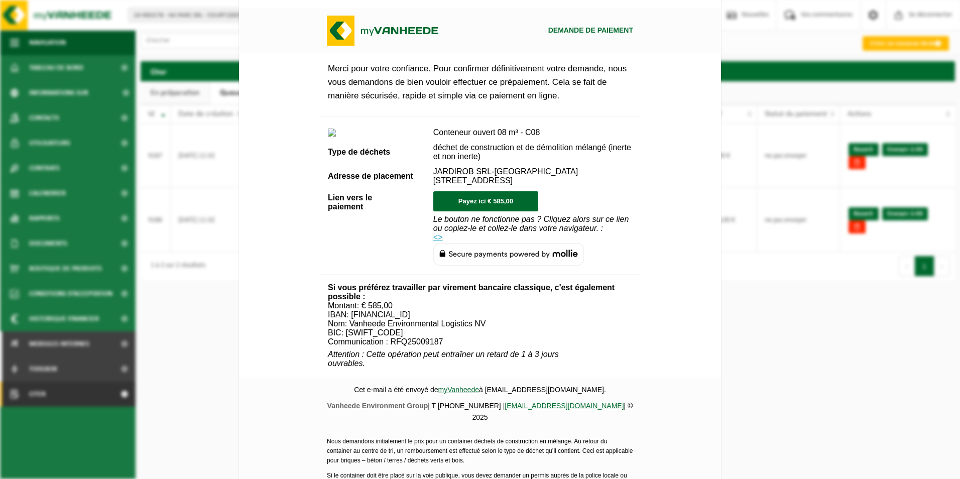
scroll to position [342, 0]
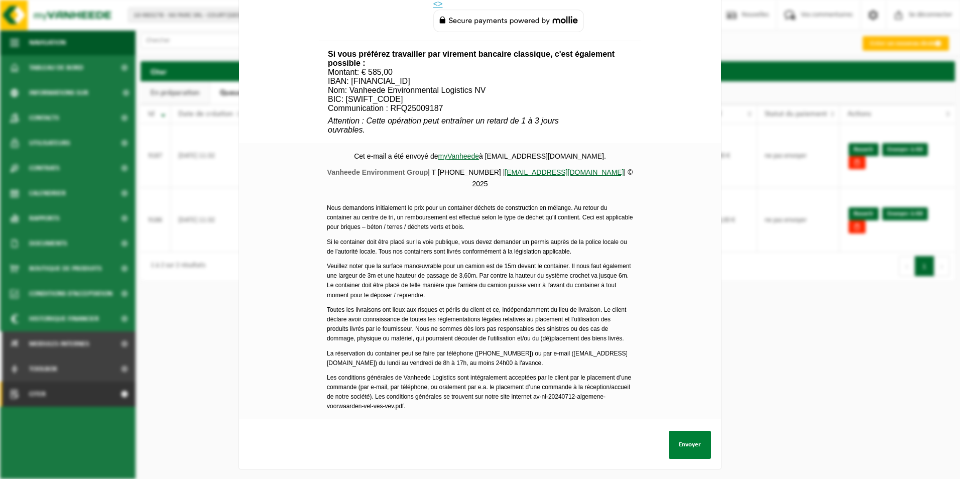
click at [676, 437] on button "Envoyer" at bounding box center [690, 445] width 42 height 28
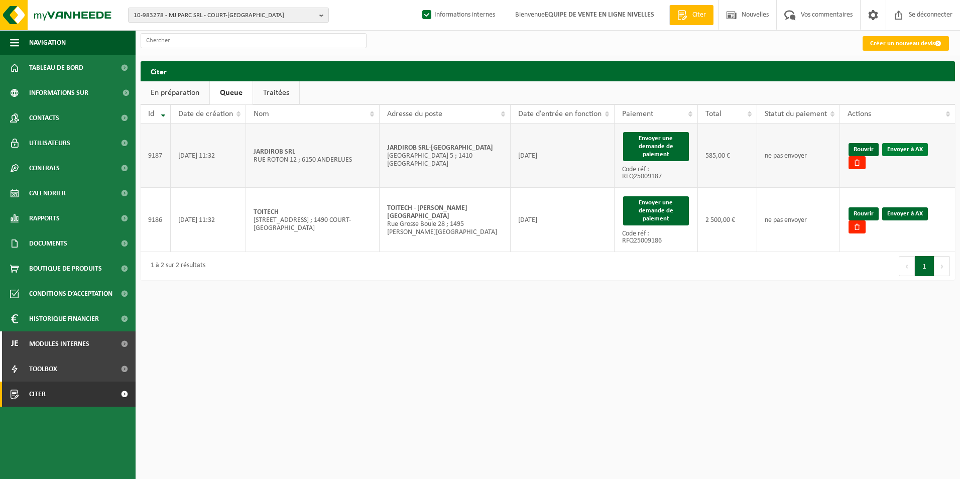
click at [907, 150] on link "Envoyer à AX" at bounding box center [905, 149] width 46 height 13
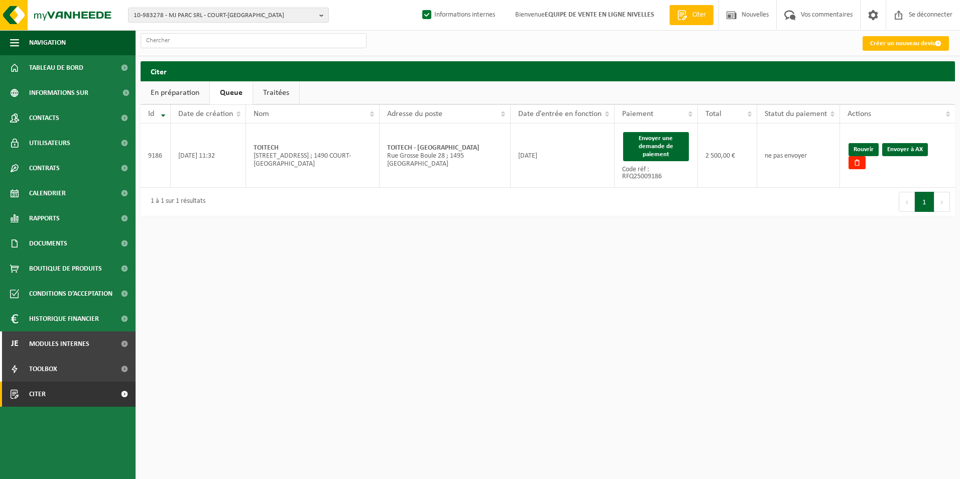
click at [277, 94] on link "Traitées" at bounding box center [276, 92] width 46 height 23
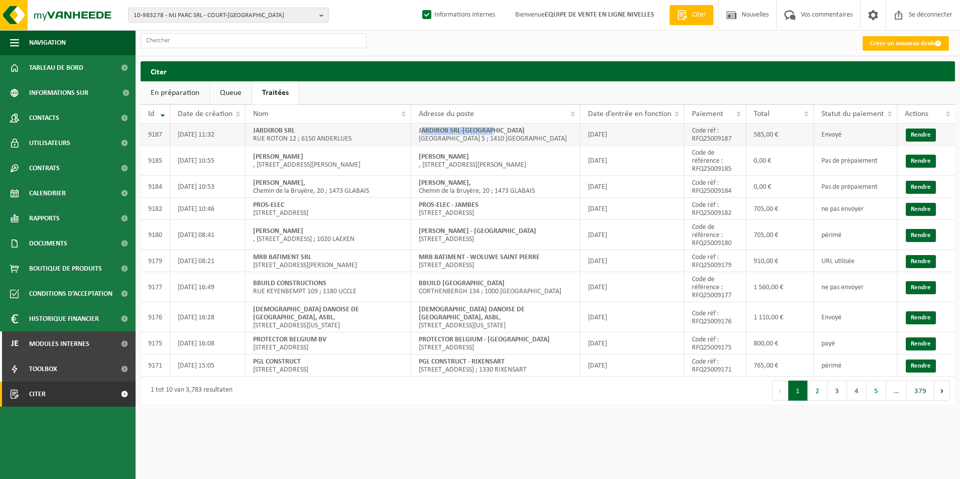
drag, startPoint x: 420, startPoint y: 132, endPoint x: 536, endPoint y: 128, distance: 116.5
click at [536, 128] on td "JARDIROB SRL-[GEOGRAPHIC_DATA][STREET_ADDRESS] ; 1410 [GEOGRAPHIC_DATA]" at bounding box center [495, 134] width 169 height 22
drag, startPoint x: 417, startPoint y: 131, endPoint x: 574, endPoint y: 132, distance: 157.6
click at [574, 132] on td "JARDIROB SRL-[GEOGRAPHIC_DATA][STREET_ADDRESS] ; 1410 [GEOGRAPHIC_DATA]" at bounding box center [495, 134] width 169 height 22
copy strong "JARDIROB SRL-[GEOGRAPHIC_DATA]"
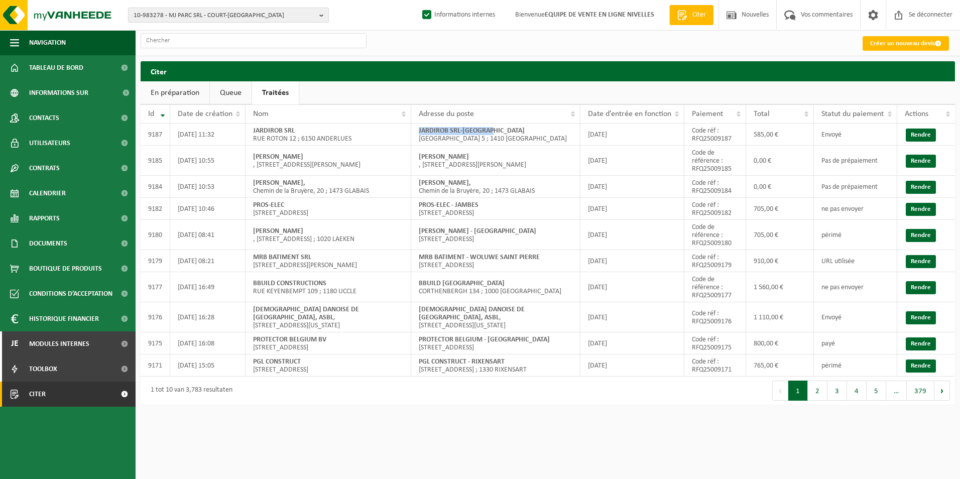
click at [227, 19] on span "10-983278 - MJ PARC SRL - COURT-[GEOGRAPHIC_DATA]" at bounding box center [225, 15] width 182 height 15
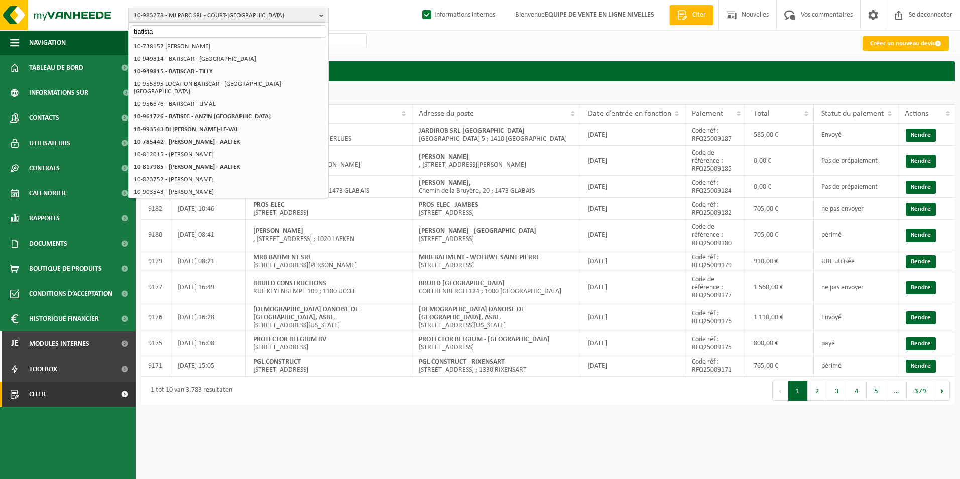
click at [171, 31] on input "batista" at bounding box center [229, 31] width 196 height 13
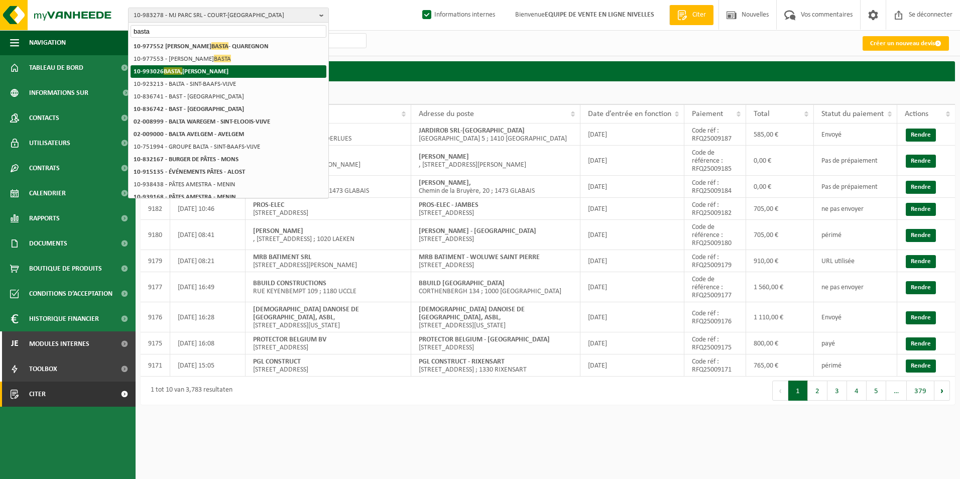
type input "basta"
click at [187, 68] on strong "10-993026 BASTA, DARIUSZ - EVERE" at bounding box center [181, 71] width 95 height 8
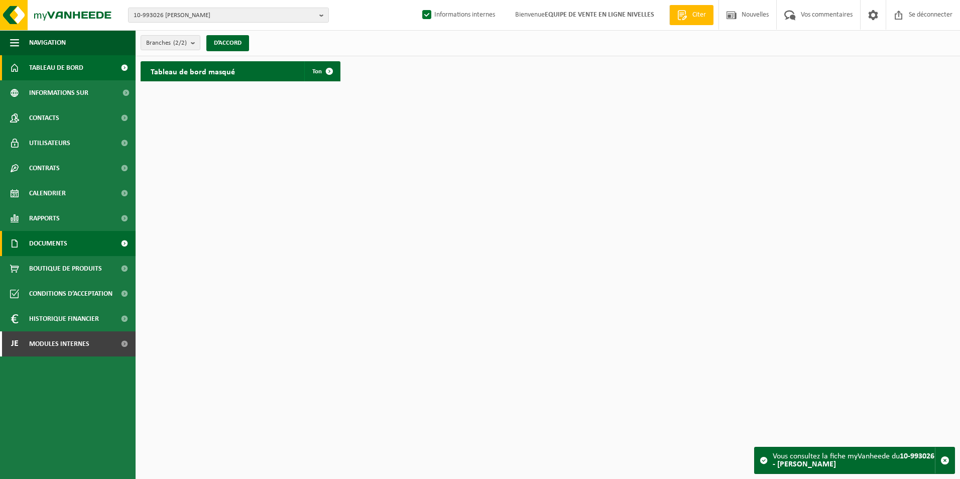
click at [40, 245] on span "Documents" at bounding box center [48, 243] width 38 height 25
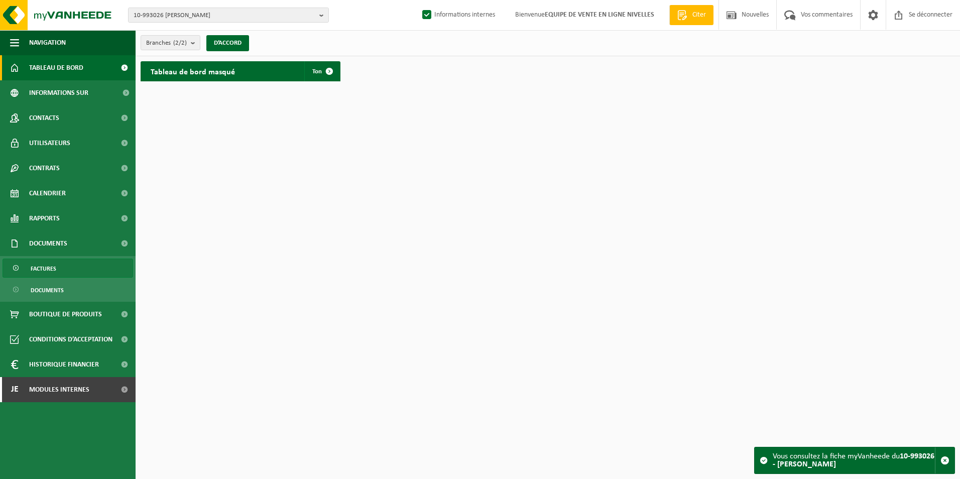
click at [39, 269] on span "Factures" at bounding box center [44, 268] width 26 height 19
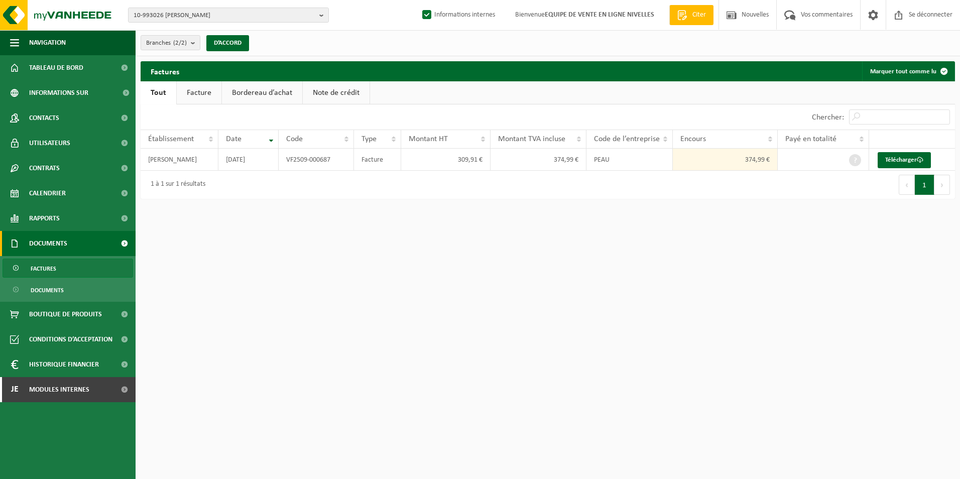
click at [200, 95] on link "Facture" at bounding box center [199, 92] width 45 height 23
click at [891, 163] on font "Télécharger" at bounding box center [904, 160] width 32 height 7
click at [51, 394] on span "Modules internes" at bounding box center [59, 389] width 60 height 25
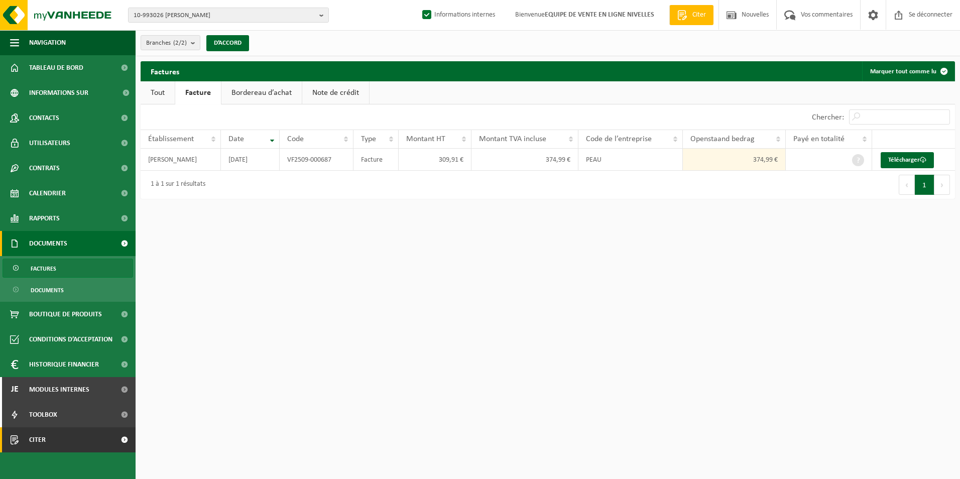
click at [39, 437] on span "Citer" at bounding box center [37, 439] width 17 height 25
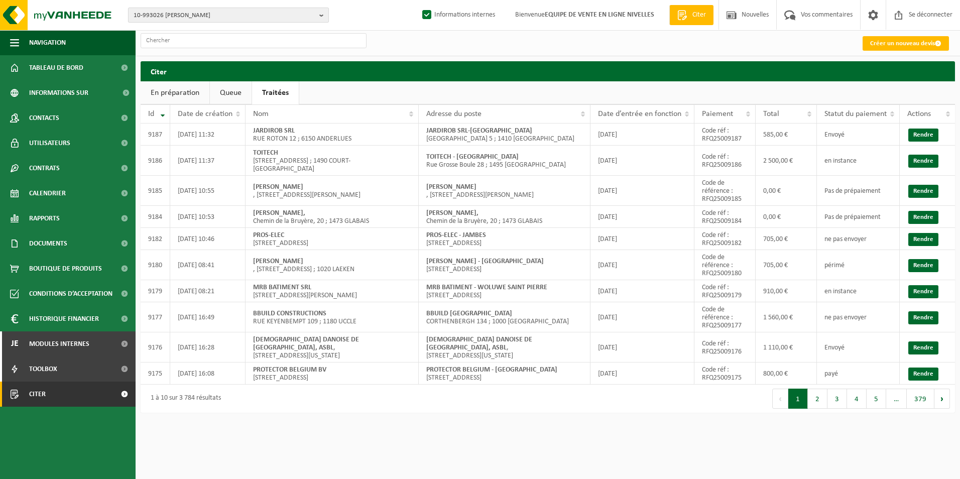
click at [236, 16] on span "10-993026 [PERSON_NAME]" at bounding box center [225, 15] width 182 height 15
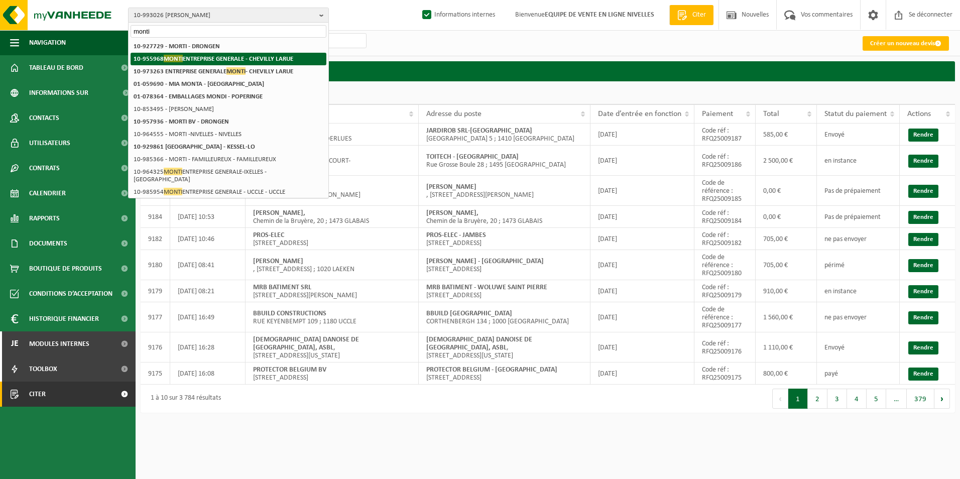
type input "monti"
click at [200, 60] on strong "10-955968 MONTI ENTREPRISE GENERALE - CHEVILLY LARUE" at bounding box center [214, 59] width 160 height 8
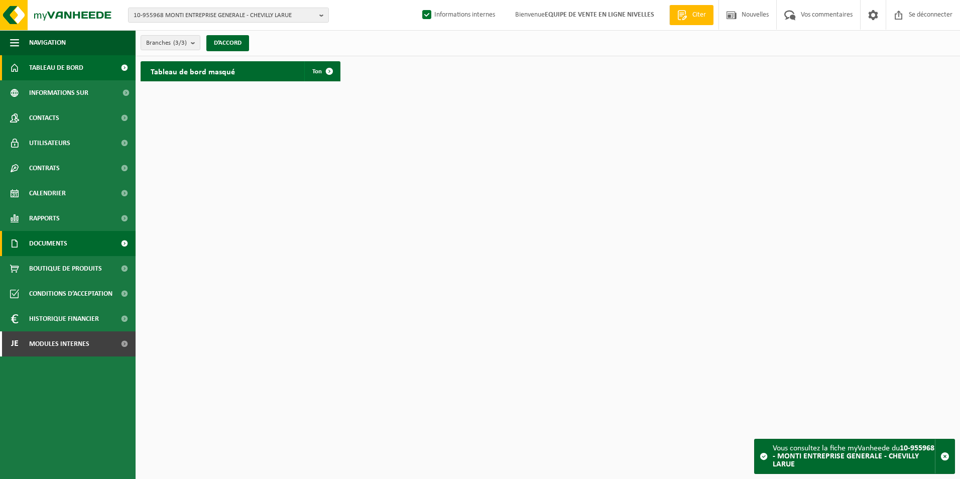
click at [41, 244] on span "Documents" at bounding box center [48, 243] width 38 height 25
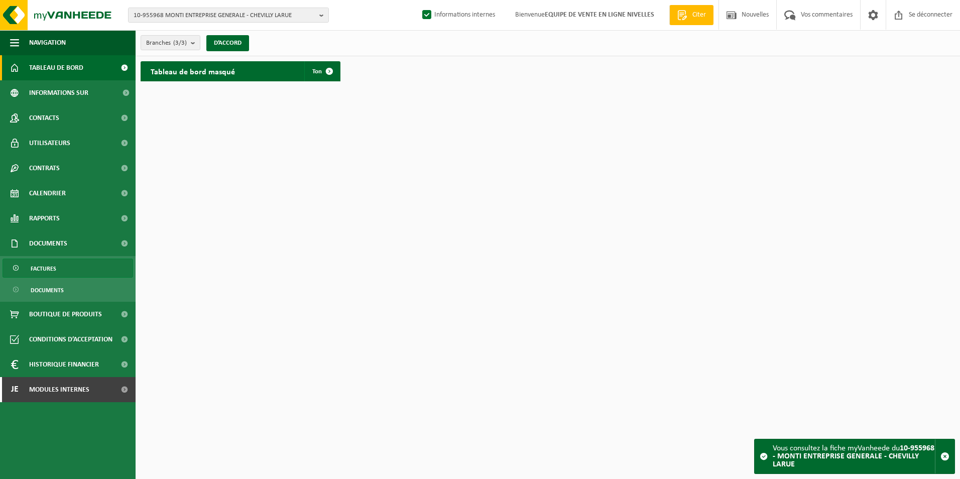
click at [44, 267] on span "Factures" at bounding box center [44, 268] width 26 height 19
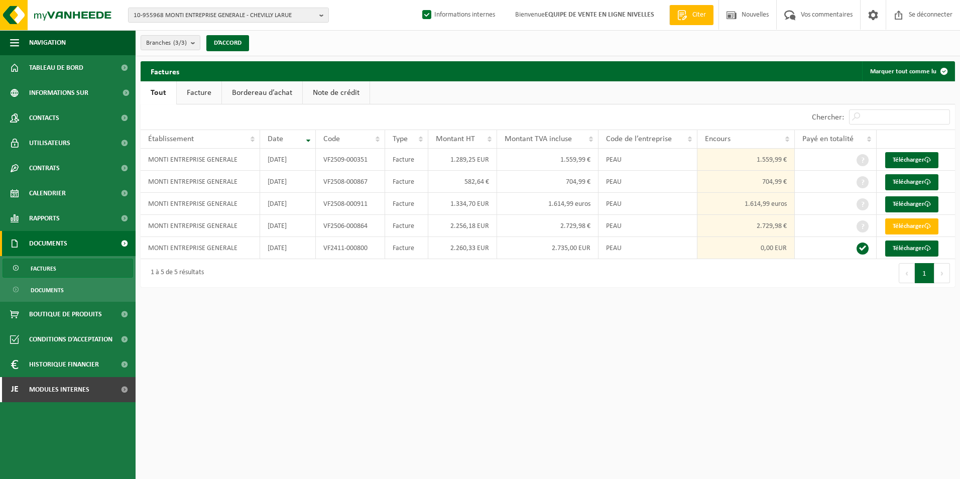
click at [201, 96] on link "Facture" at bounding box center [199, 92] width 45 height 23
click at [899, 249] on font "Télécharger" at bounding box center [908, 248] width 32 height 7
click at [912, 224] on font "Télécharger" at bounding box center [908, 226] width 32 height 7
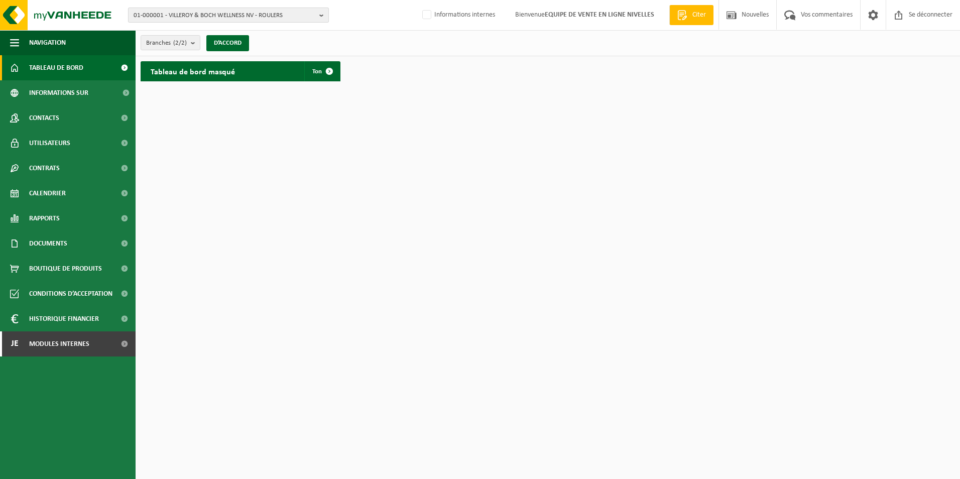
click at [182, 17] on span "01-000001 - VILLEROY & BOCH WELLNESS NV - ROULERS" at bounding box center [225, 15] width 182 height 15
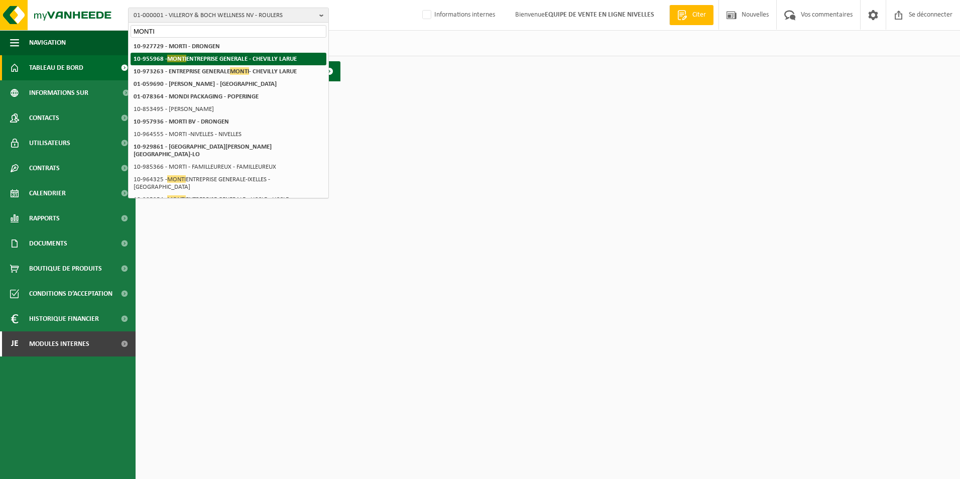
type input "MONTI"
click at [200, 57] on strong "10-955968 - MONTI ENTREPRISE GENERALE - CHEVILLY LARUE" at bounding box center [215, 59] width 163 height 8
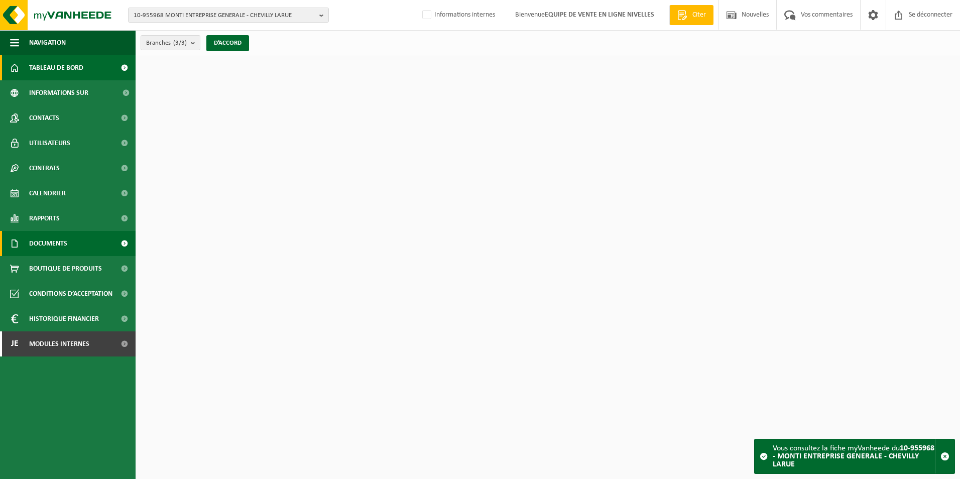
click at [52, 242] on span "Documents" at bounding box center [48, 243] width 38 height 25
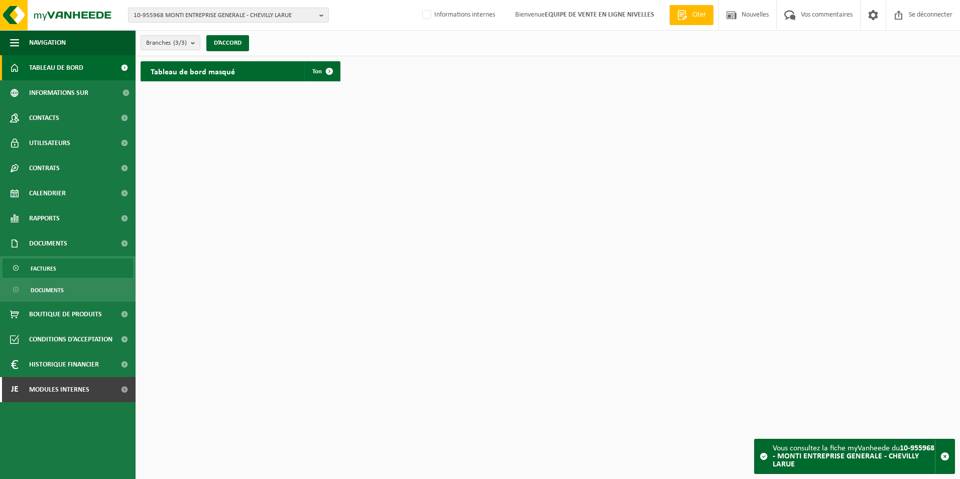
click at [53, 271] on span "Factures" at bounding box center [44, 268] width 26 height 19
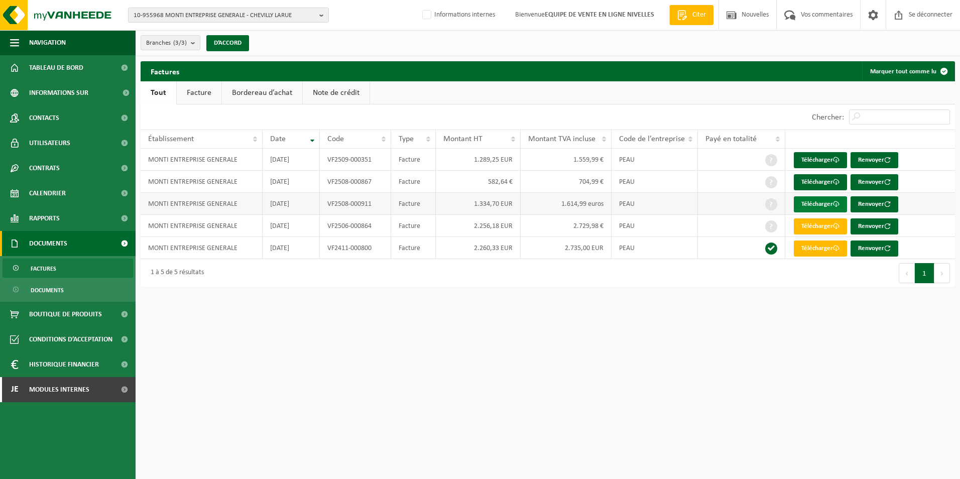
click at [808, 204] on font "Télécharger" at bounding box center [817, 204] width 32 height 7
click at [811, 180] on font "Télécharger" at bounding box center [817, 182] width 32 height 7
click at [819, 157] on font "Télécharger" at bounding box center [817, 160] width 32 height 7
